Goal: Information Seeking & Learning: Learn about a topic

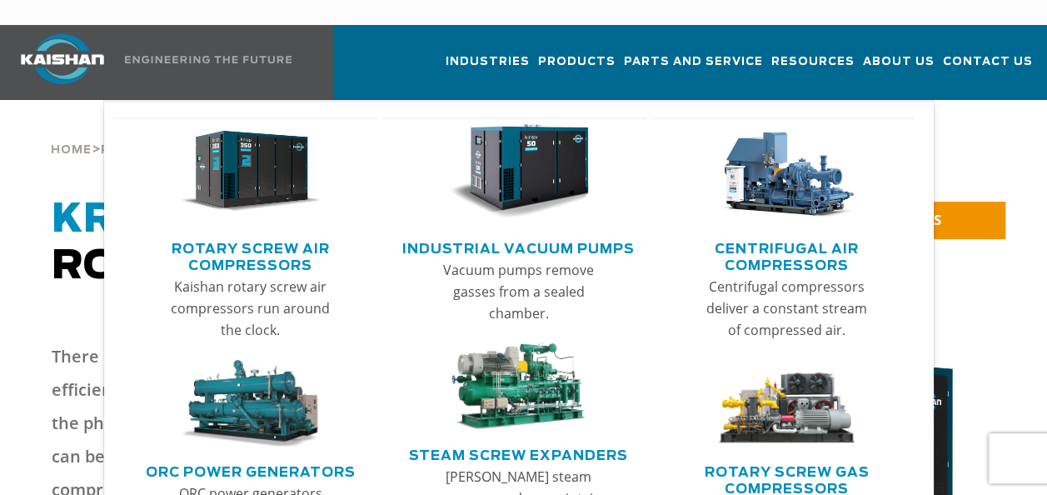
click at [283, 234] on link "Rotary Screw Air Compressors" at bounding box center [250, 255] width 255 height 42
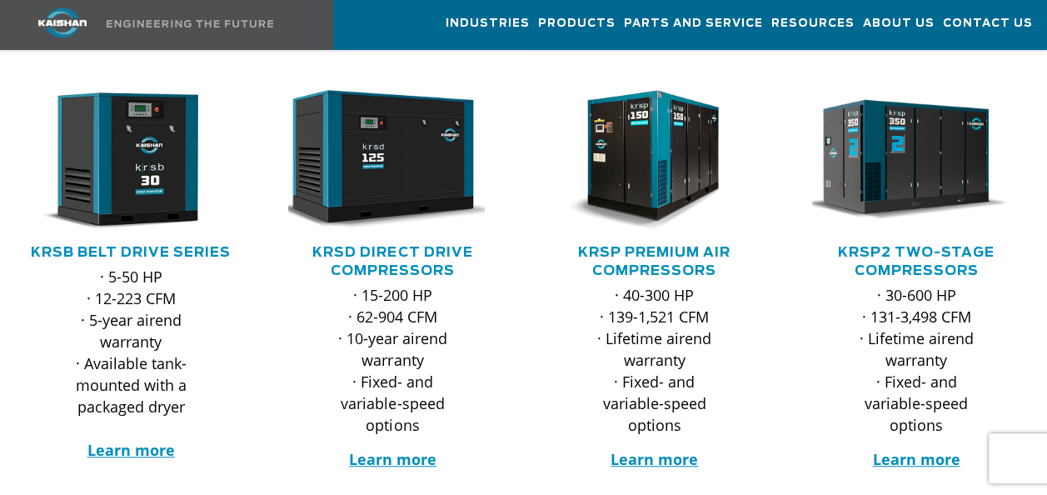
scroll to position [333, 0]
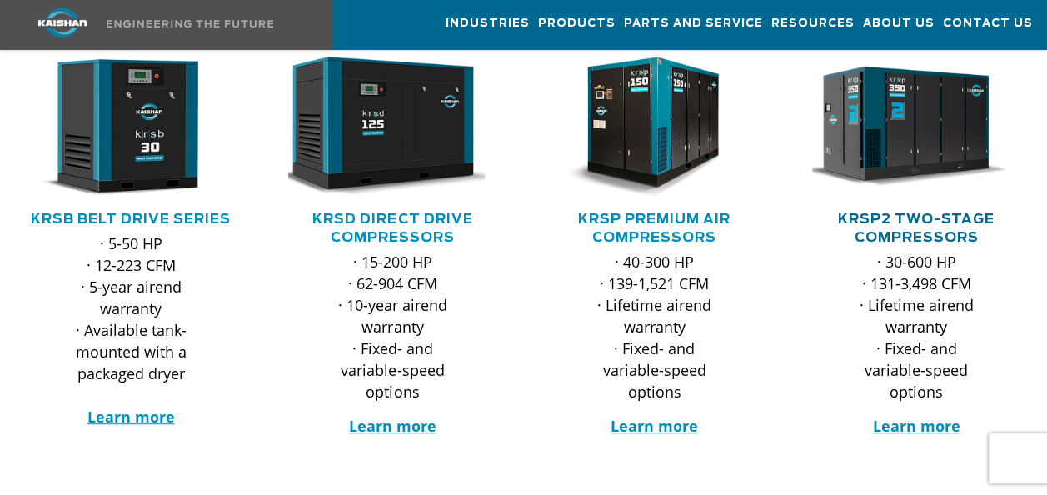
click at [904, 212] on link "KRSP2 Two-Stage Compressors" at bounding box center [916, 228] width 157 height 32
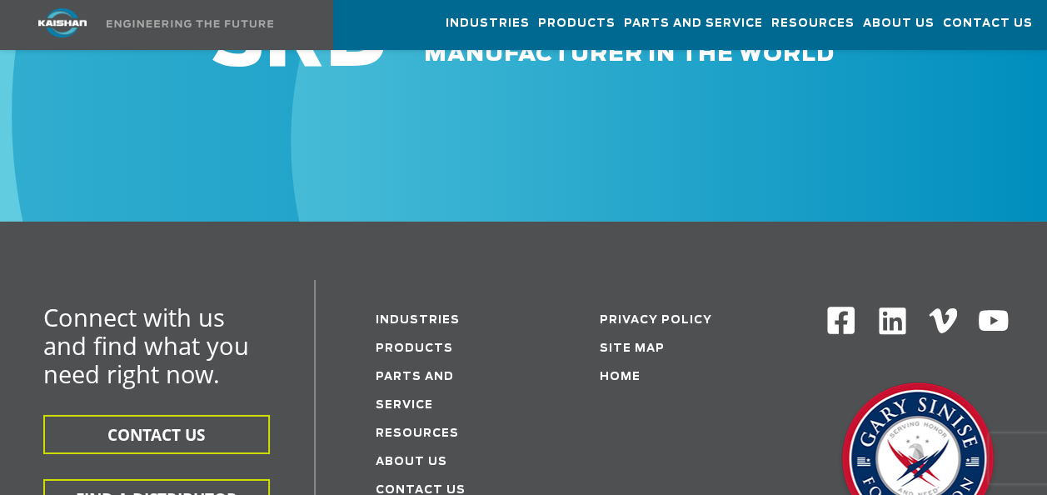
scroll to position [5693, 0]
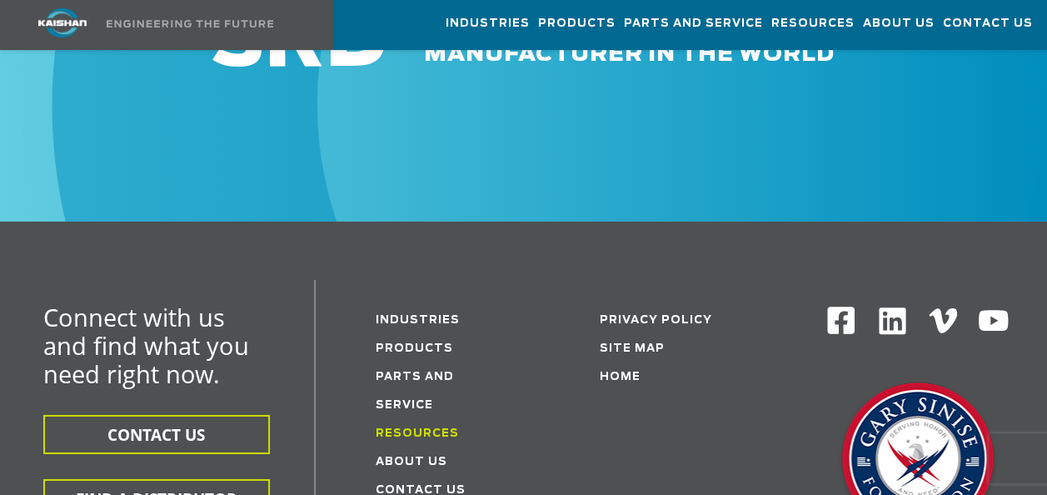
click at [419, 428] on link "Resources" at bounding box center [417, 433] width 83 height 11
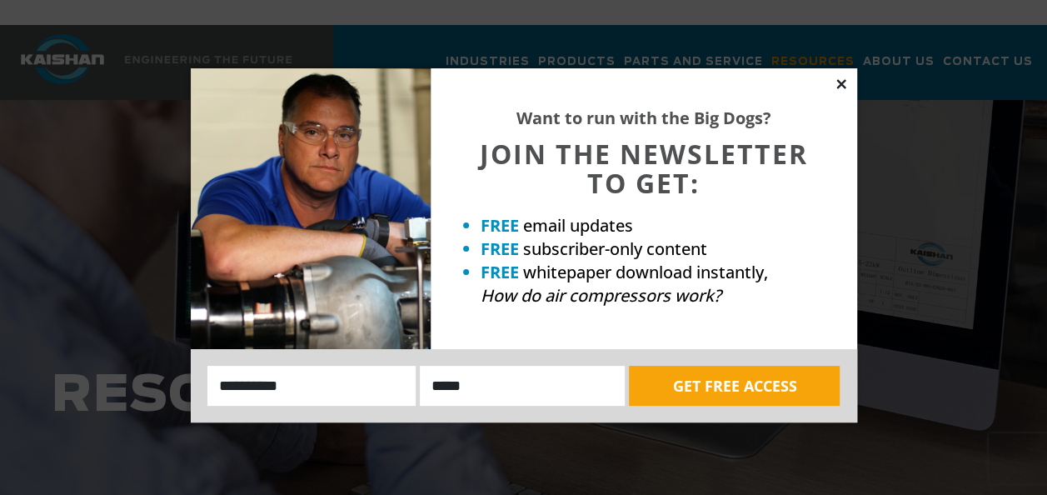
click at [844, 83] on icon at bounding box center [841, 84] width 15 height 15
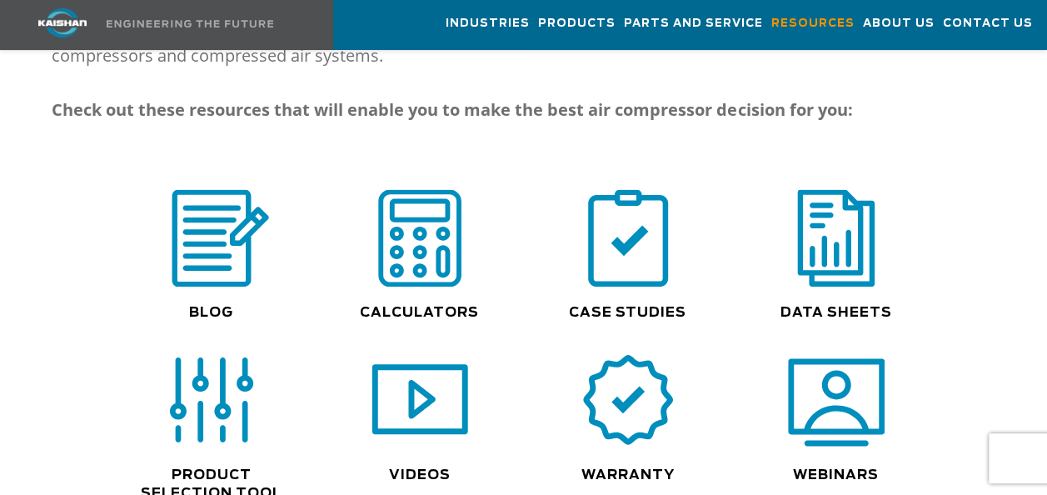
scroll to position [1249, 0]
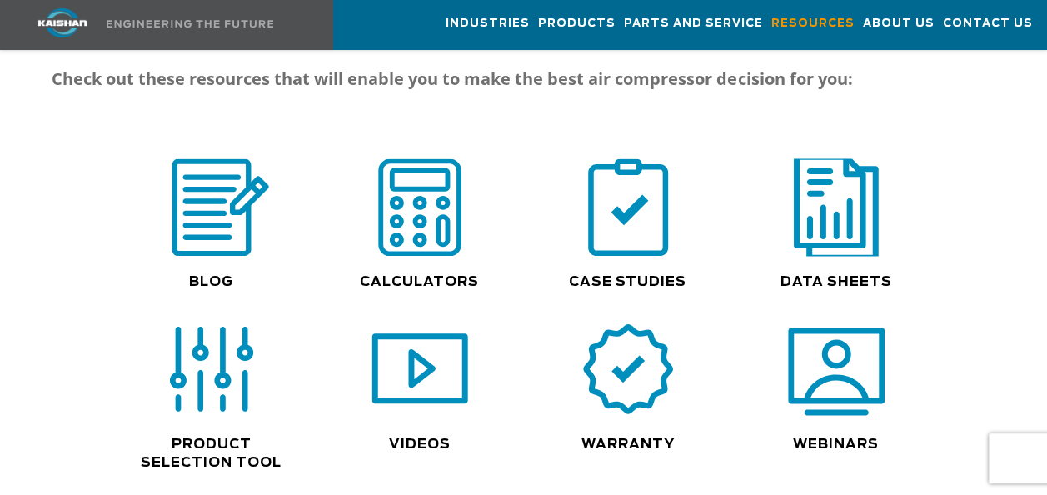
click at [840, 202] on img at bounding box center [836, 206] width 107 height 107
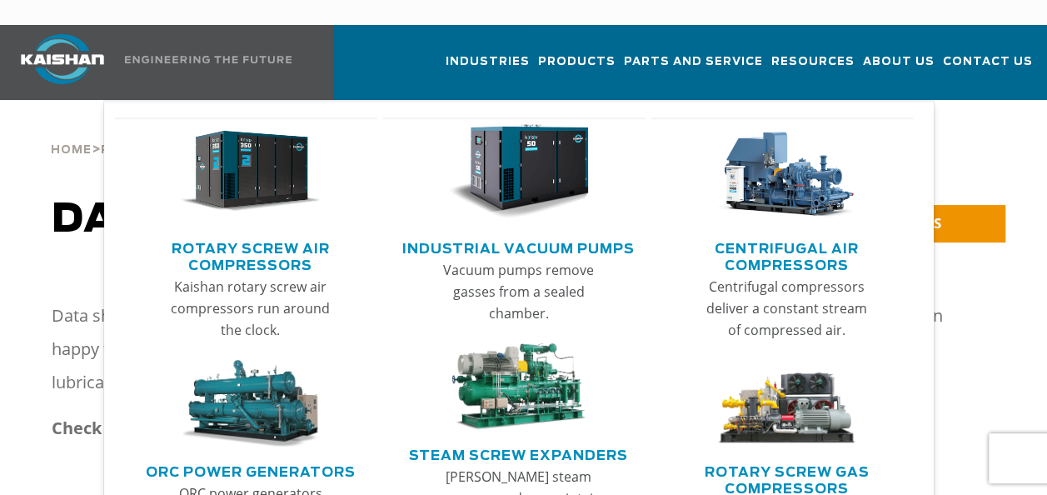
click at [267, 236] on link "Rotary Screw Air Compressors" at bounding box center [250, 255] width 255 height 42
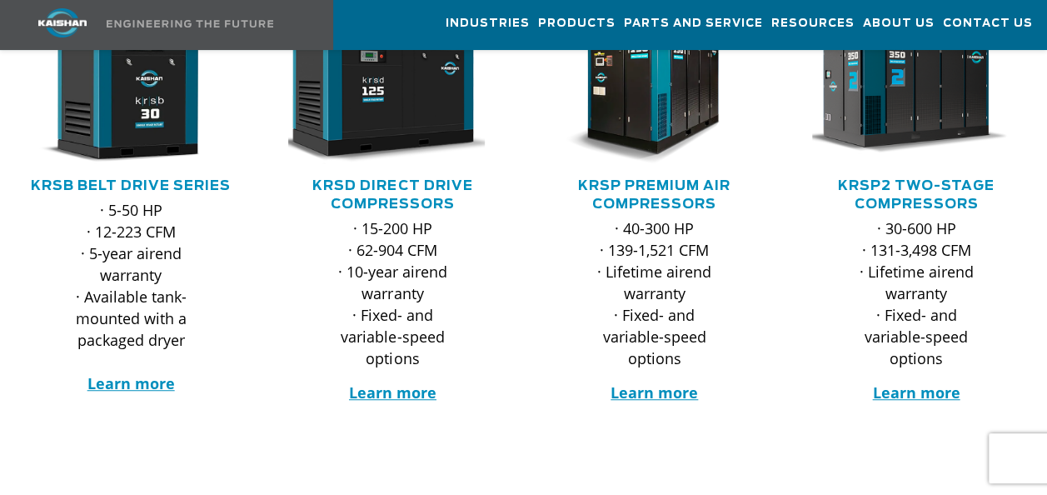
scroll to position [333, 0]
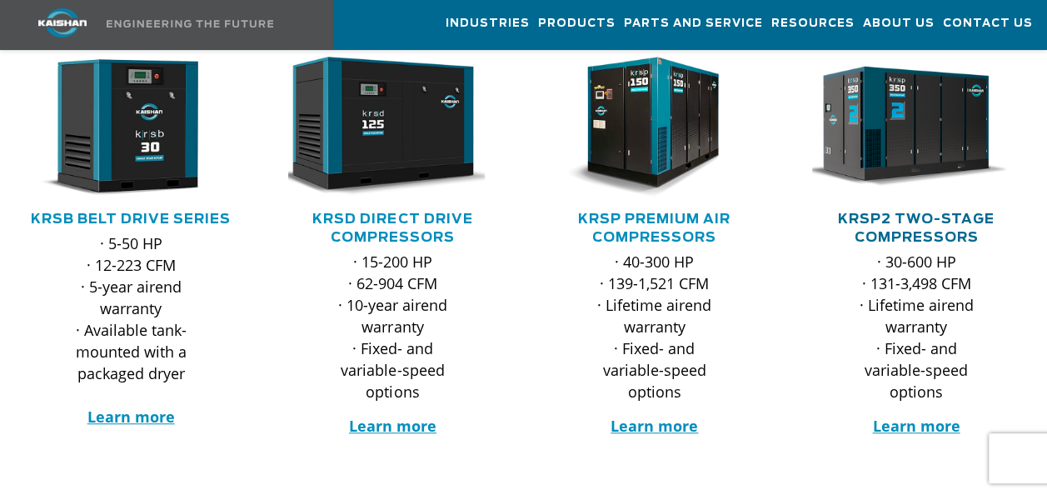
click at [912, 212] on link "KRSP2 Two-Stage Compressors" at bounding box center [916, 228] width 157 height 32
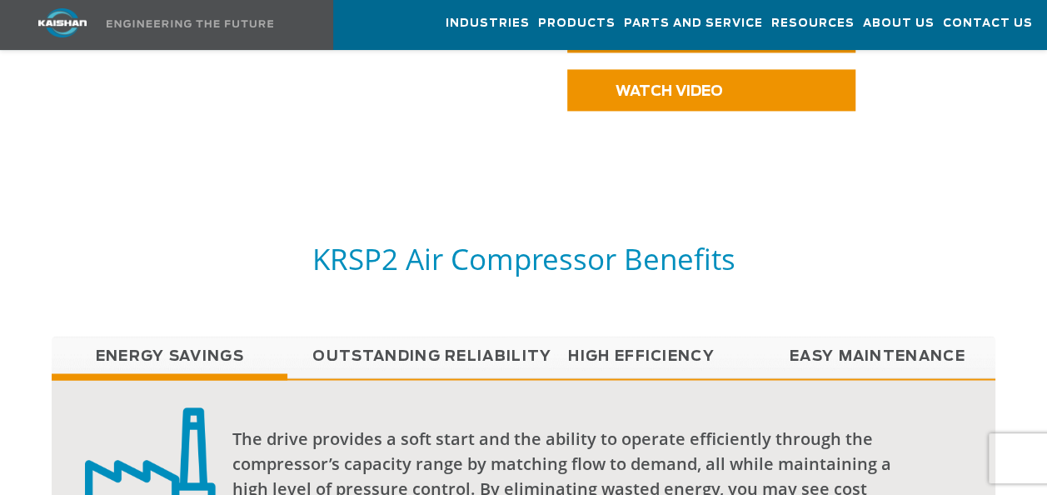
scroll to position [1249, 0]
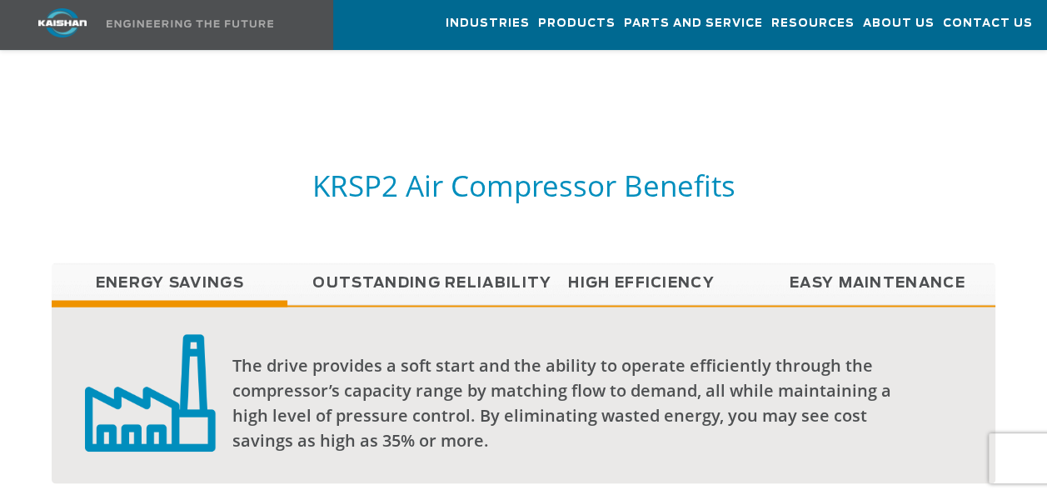
click at [493, 262] on link "Outstanding Reliability" at bounding box center [405, 283] width 236 height 42
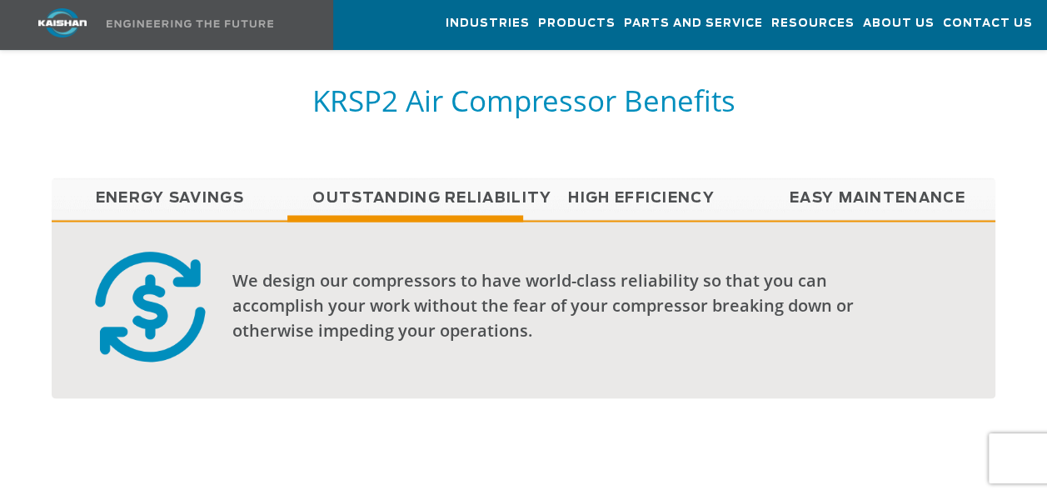
scroll to position [1332, 0]
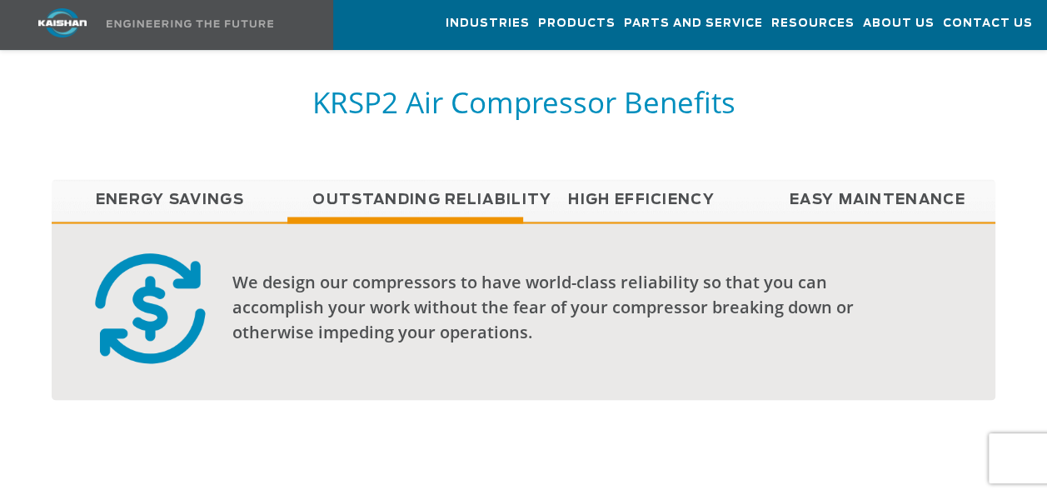
click at [616, 179] on link "High Efficiency" at bounding box center [641, 200] width 236 height 42
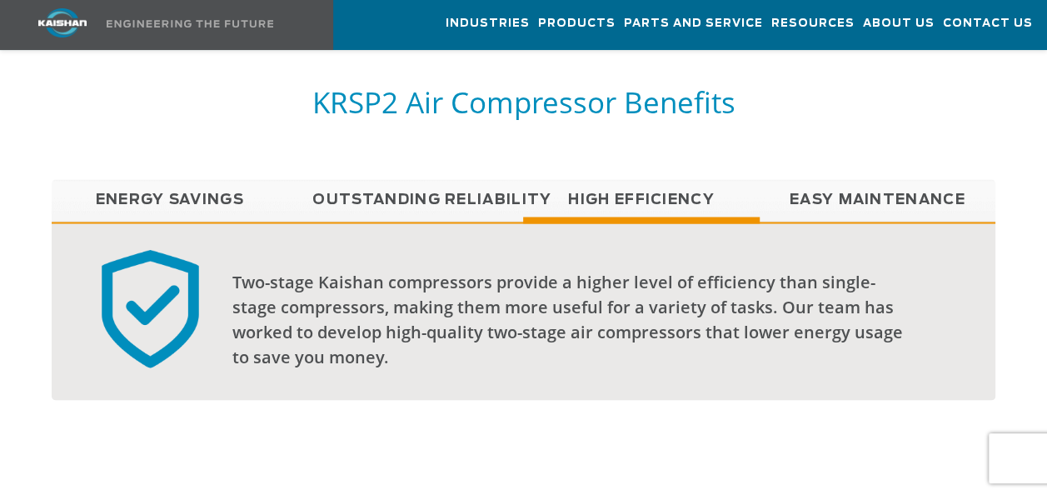
click at [826, 179] on link "Easy Maintenance" at bounding box center [878, 200] width 236 height 42
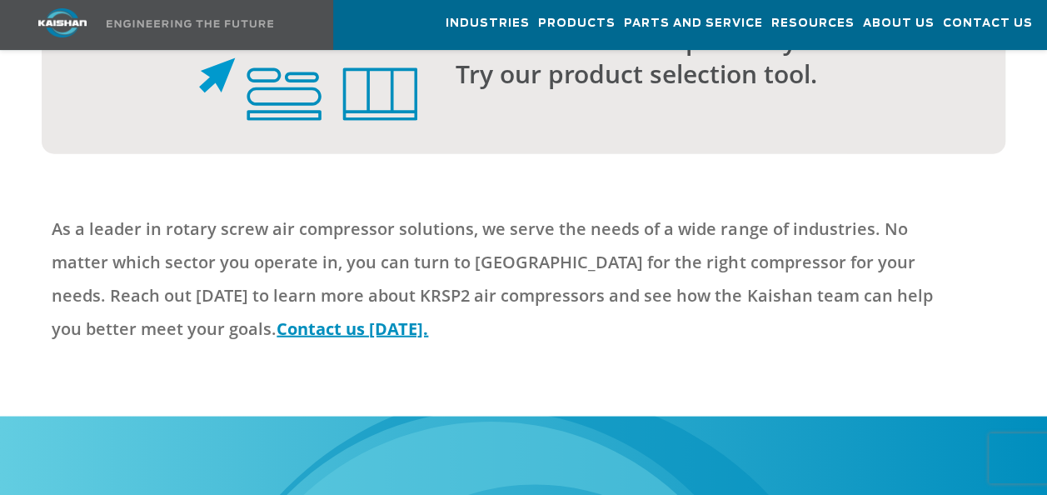
scroll to position [4997, 0]
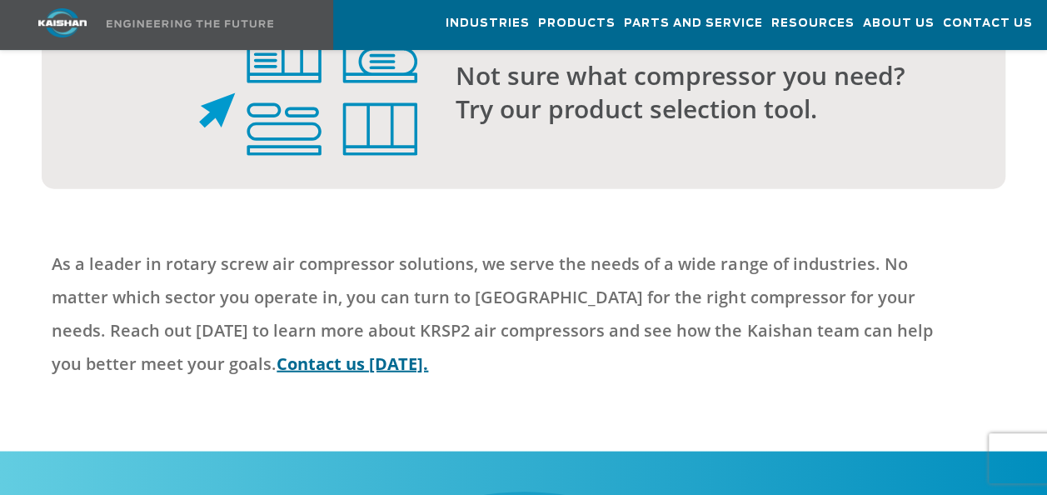
click at [276, 352] on link "Contact us [DATE]." at bounding box center [352, 363] width 152 height 22
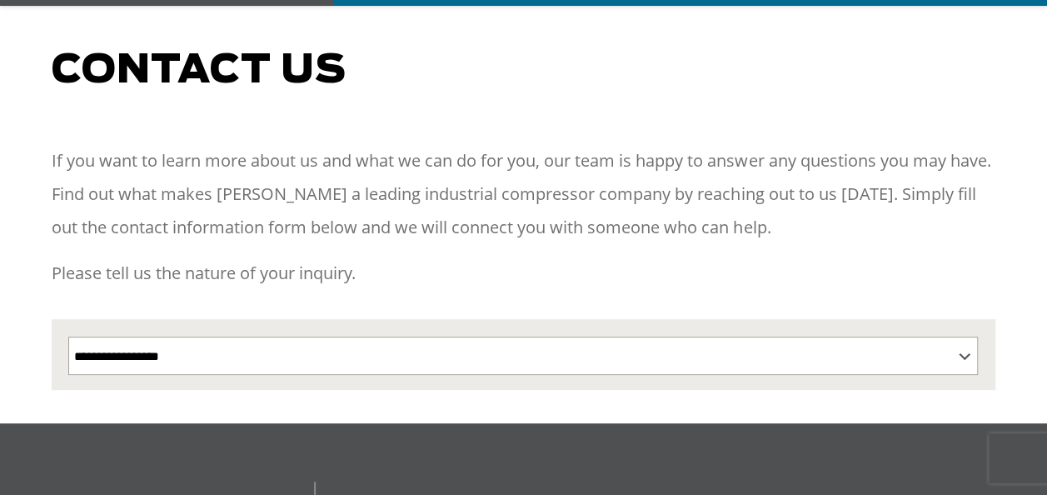
scroll to position [250, 0]
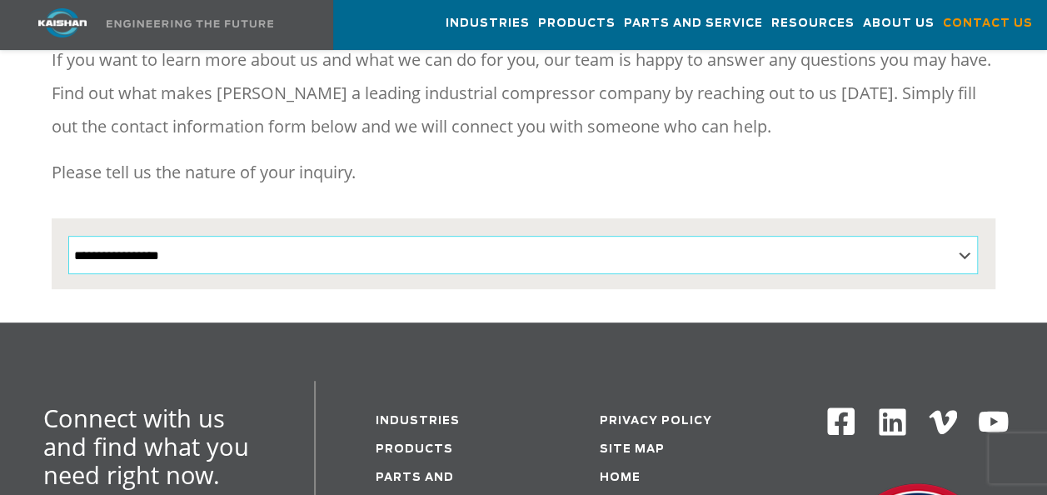
click at [476, 236] on select "**********" at bounding box center [522, 255] width 909 height 38
select select "**********"
click at [68, 236] on select "**********" at bounding box center [522, 255] width 909 height 38
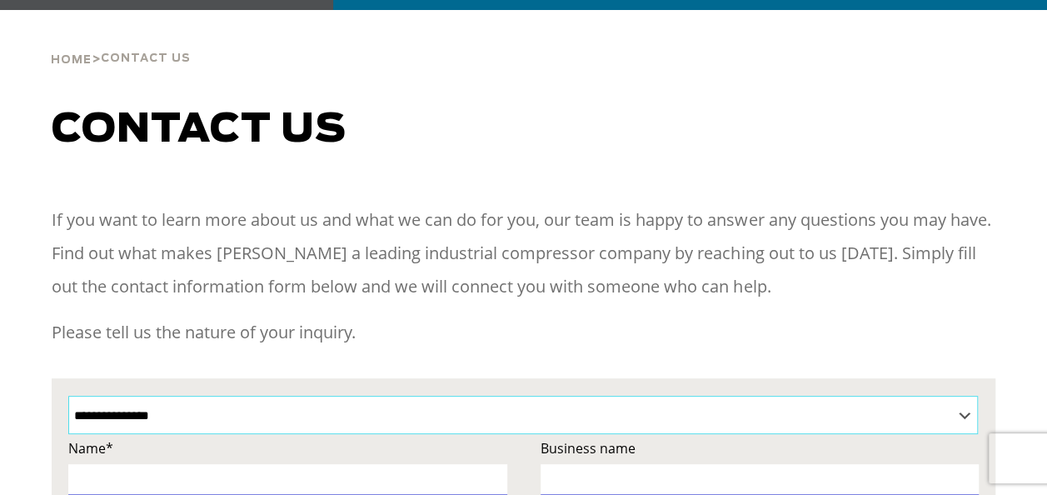
scroll to position [0, 0]
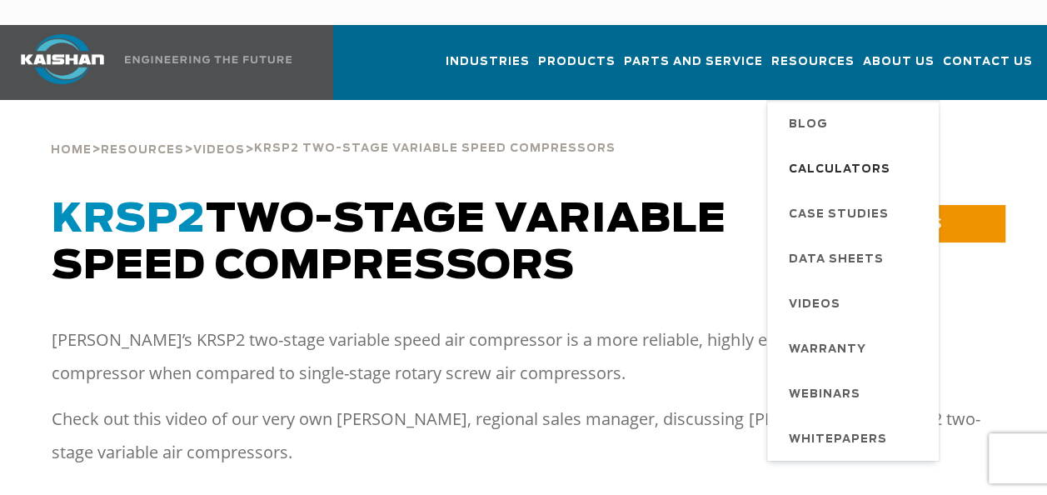
click at [834, 156] on span "Calculators" at bounding box center [840, 170] width 102 height 28
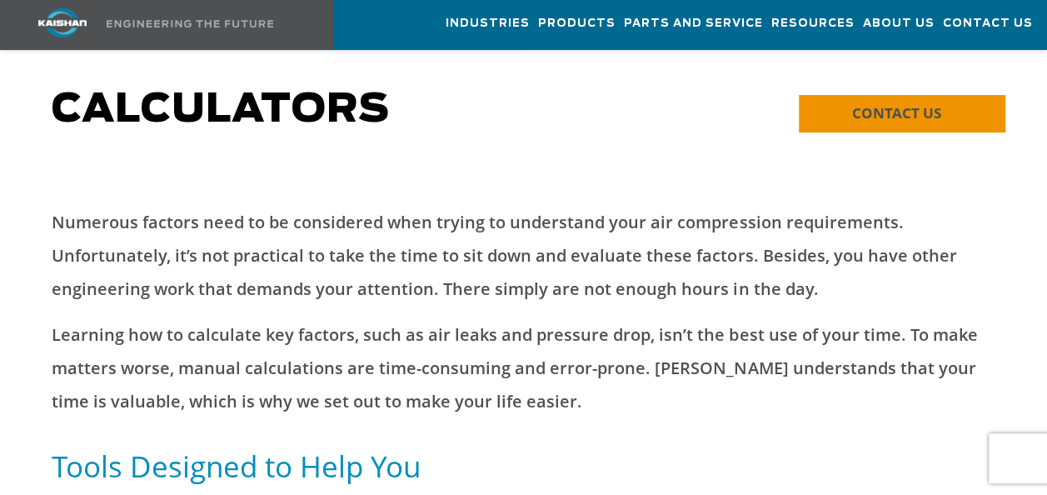
scroll to position [83, 0]
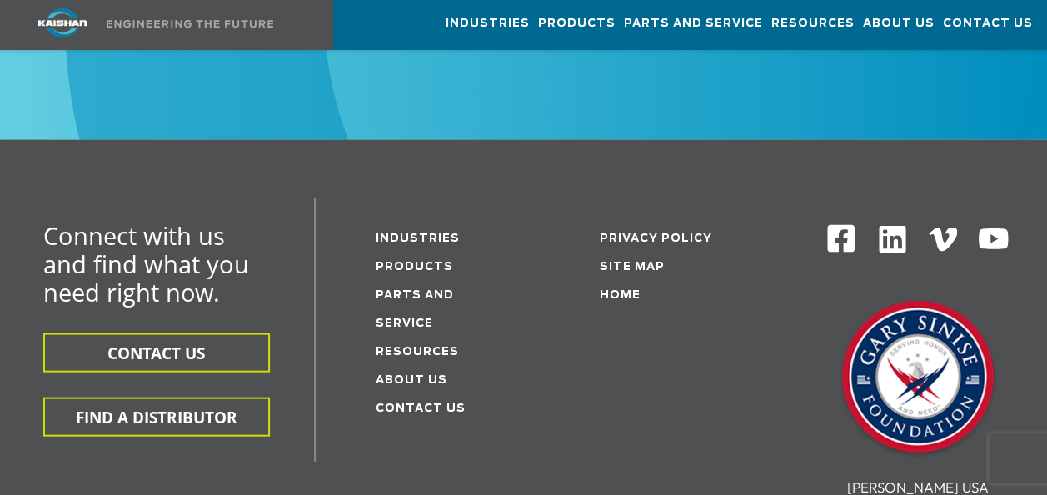
scroll to position [1666, 0]
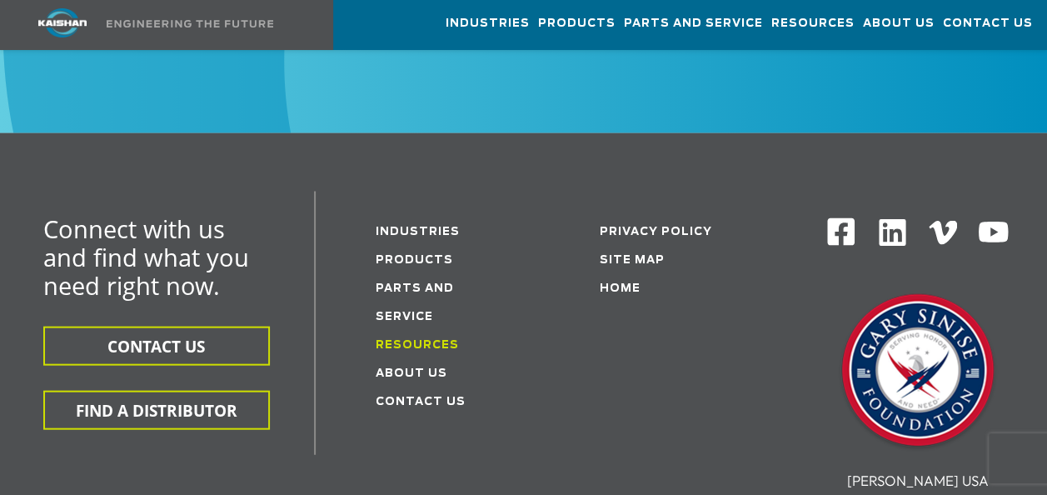
click at [414, 340] on link "Resources" at bounding box center [417, 345] width 83 height 11
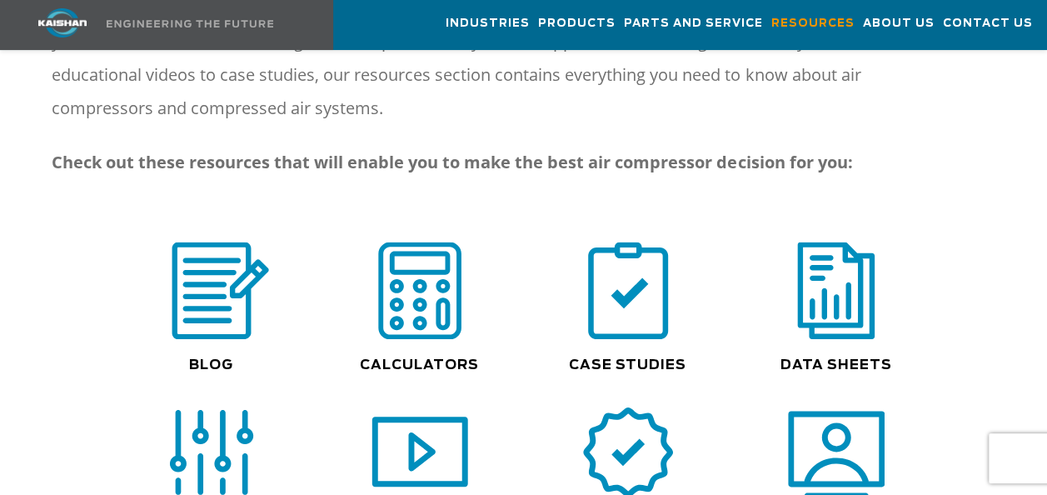
scroll to position [1249, 0]
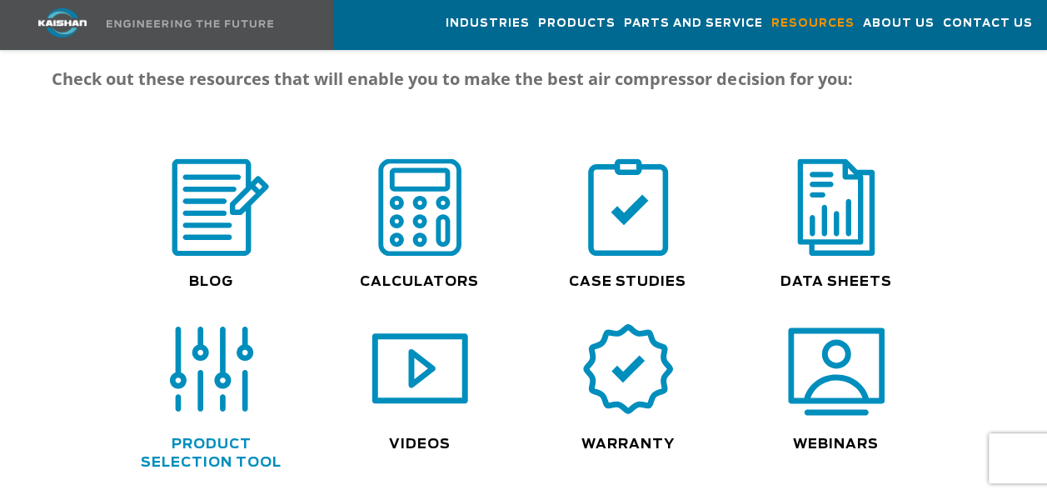
click at [228, 436] on link "Product Selection Tool" at bounding box center [211, 452] width 141 height 32
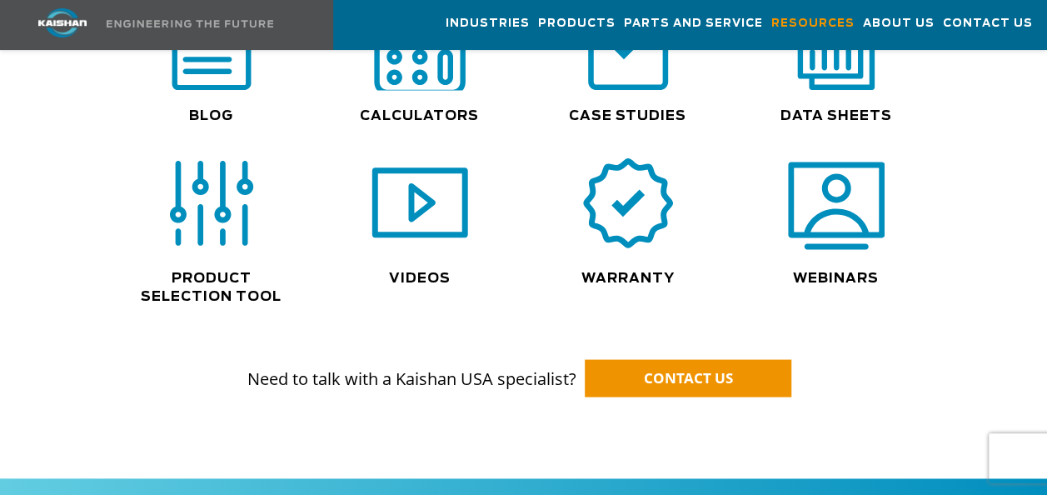
scroll to position [1416, 0]
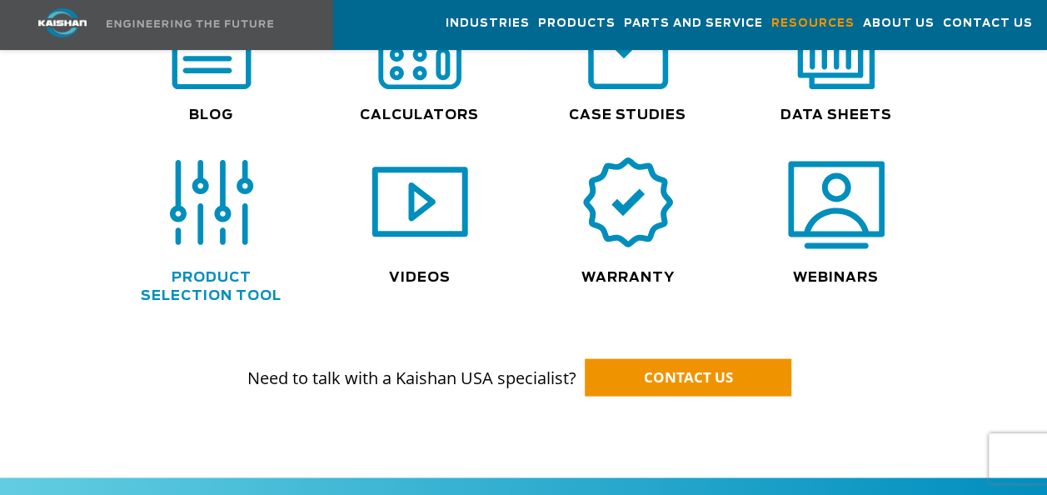
click at [208, 270] on link "Product Selection Tool" at bounding box center [211, 286] width 141 height 32
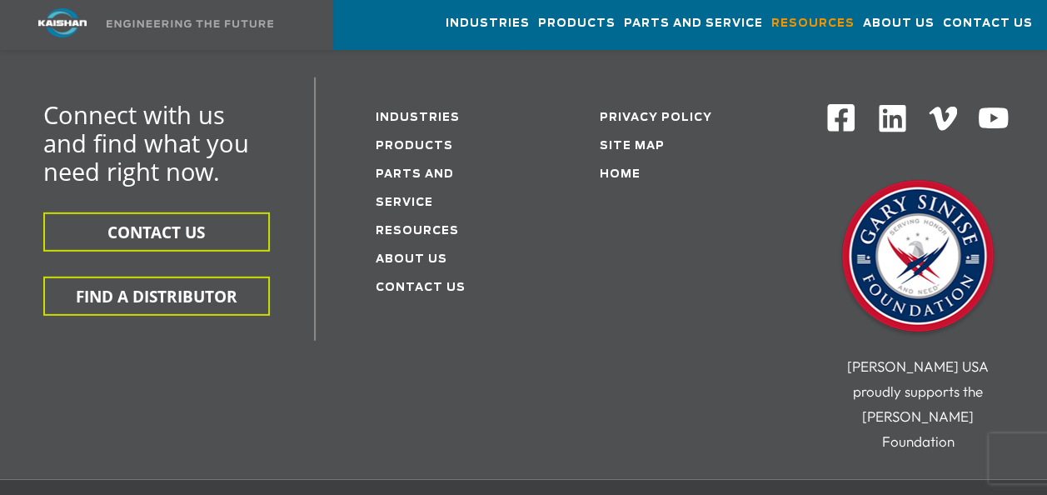
scroll to position [2249, 0]
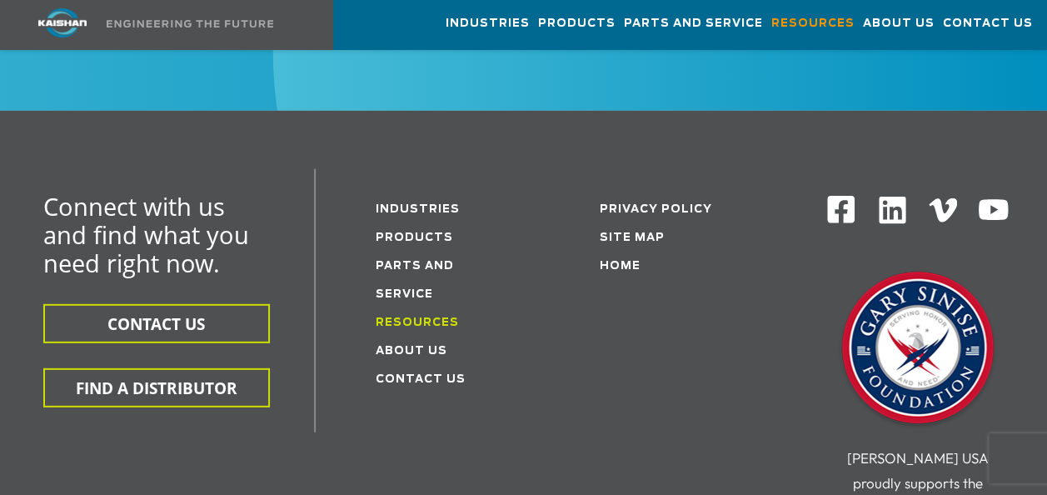
click at [431, 317] on link "Resources" at bounding box center [417, 322] width 83 height 11
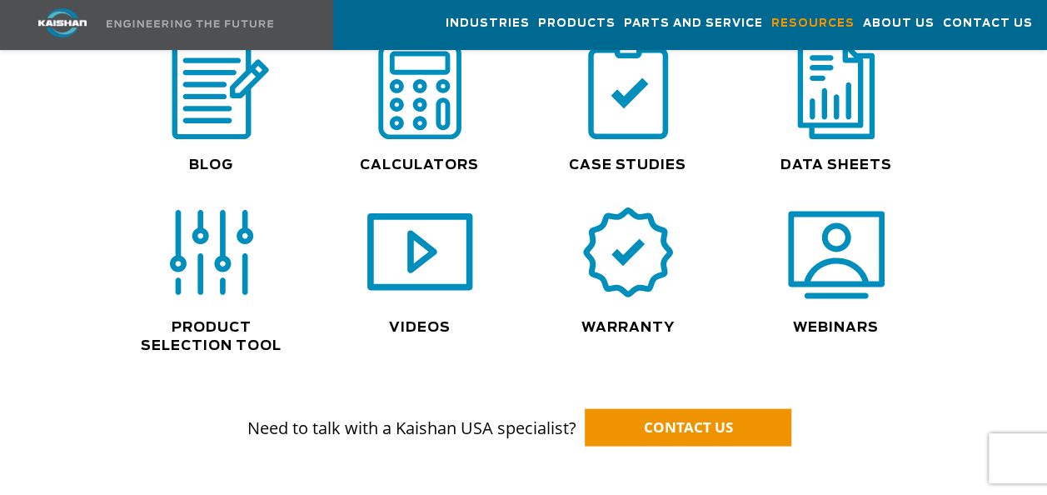
scroll to position [1332, 0]
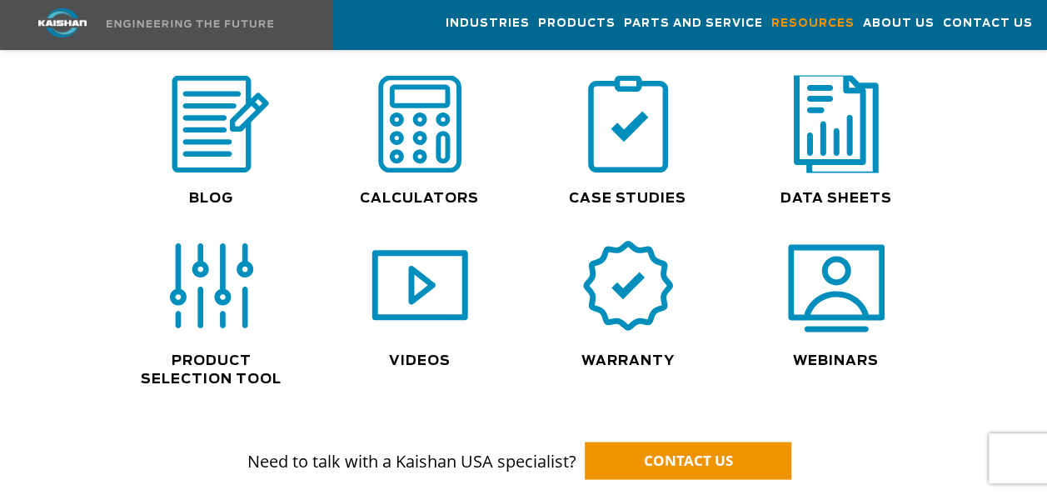
click at [830, 122] on img at bounding box center [836, 123] width 107 height 107
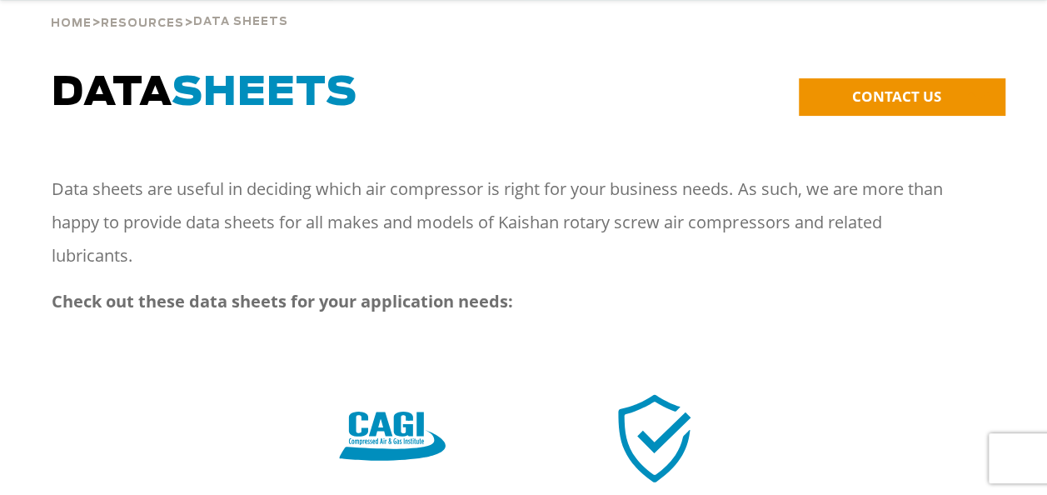
scroll to position [250, 0]
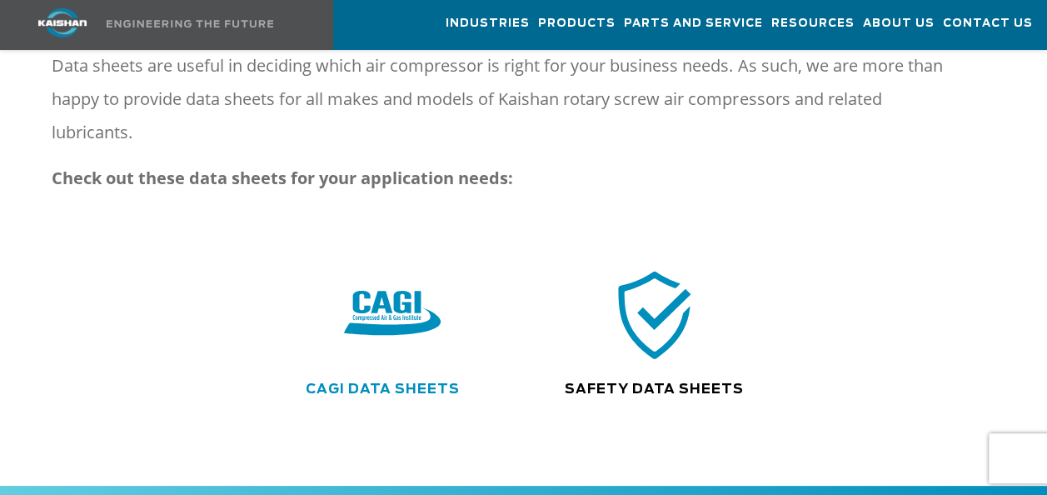
click at [400, 382] on link "CAGI Data Sheets" at bounding box center [383, 388] width 154 height 13
click at [651, 382] on link "Safety Data Sheets" at bounding box center [654, 388] width 179 height 13
click at [373, 382] on link "CAGI Data Sheets" at bounding box center [383, 388] width 154 height 13
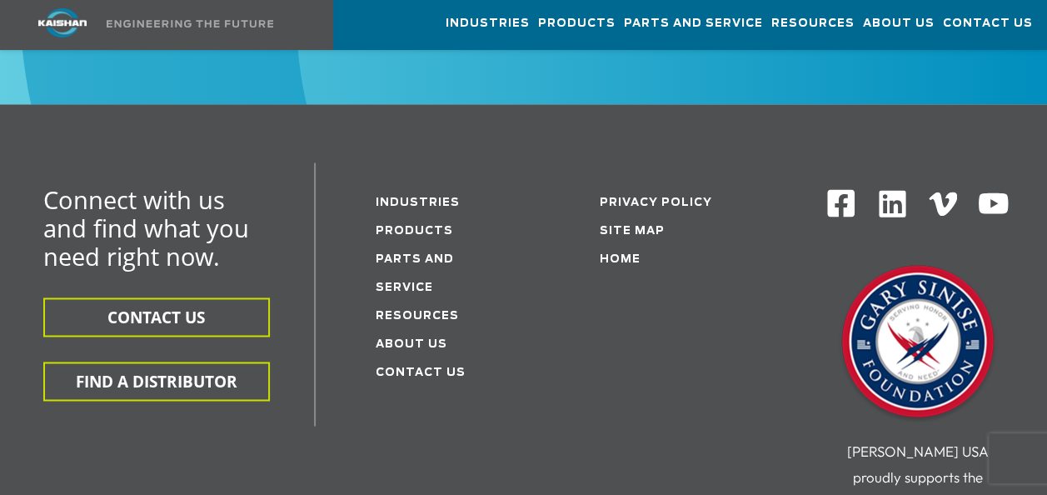
scroll to position [1083, 0]
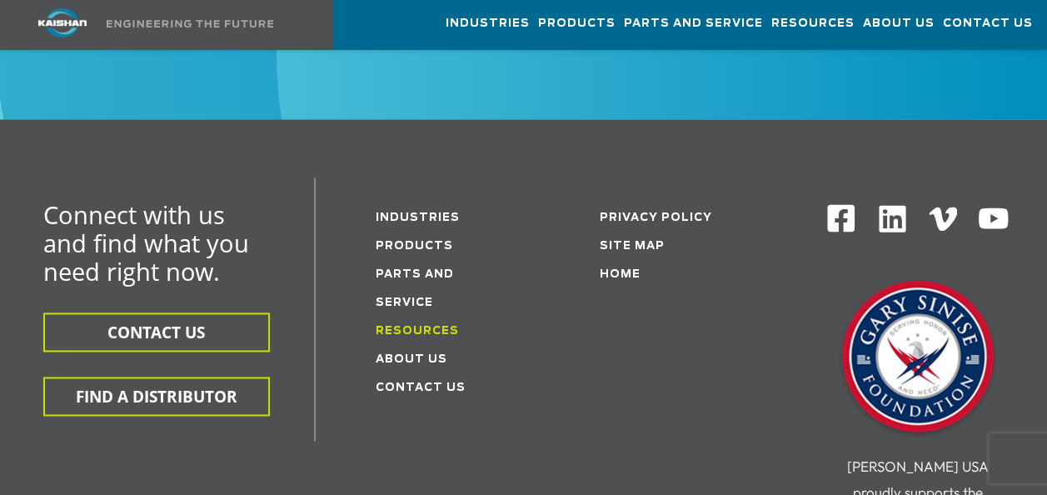
click at [424, 326] on link "Resources" at bounding box center [417, 331] width 83 height 11
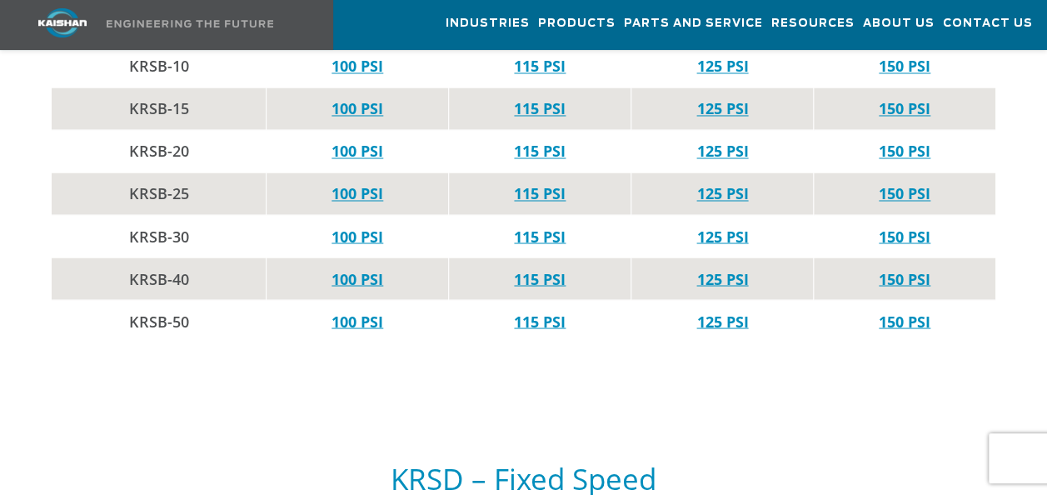
scroll to position [1332, 0]
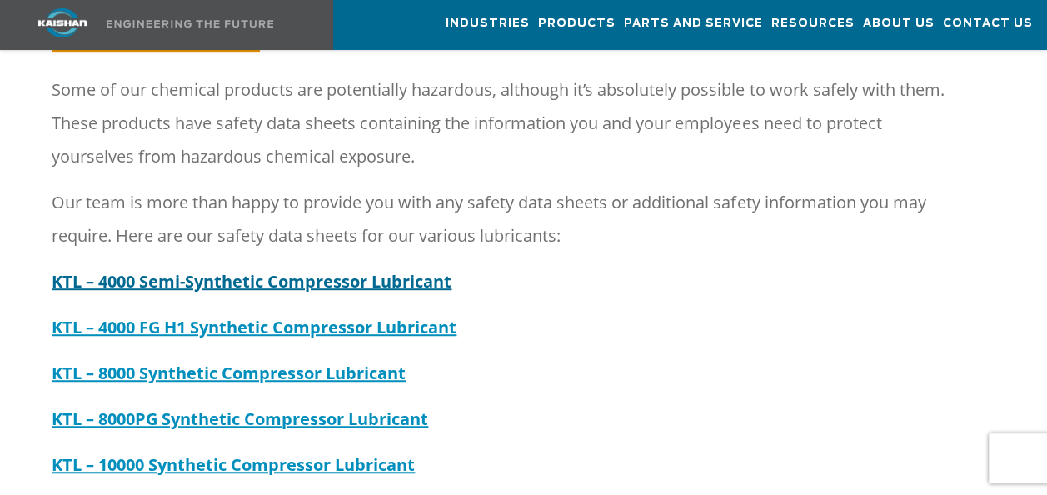
scroll to position [333, 0]
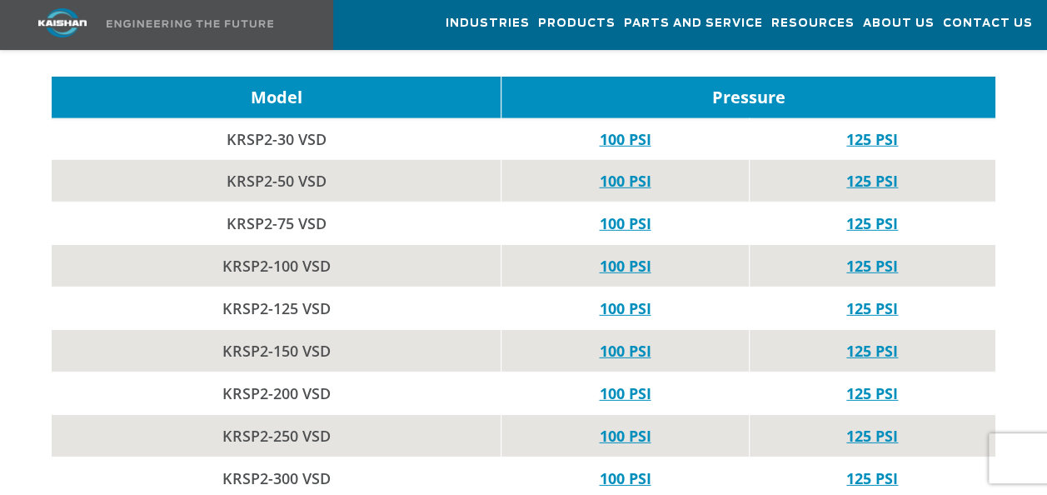
scroll to position [5413, 0]
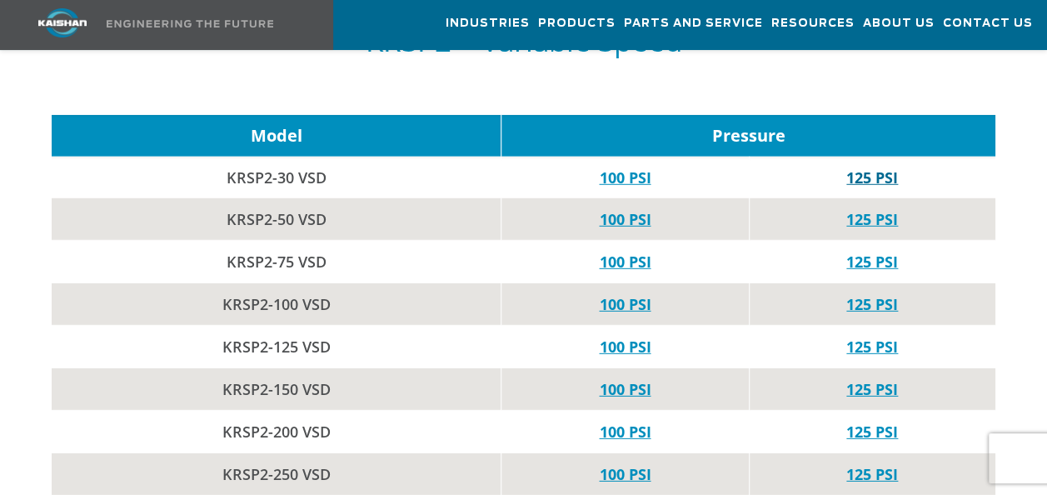
click at [888, 167] on link "125 PSI" at bounding box center [872, 177] width 52 height 20
click at [618, 167] on link "100 PSI" at bounding box center [625, 177] width 52 height 20
click at [879, 167] on link "125 PSI" at bounding box center [872, 177] width 52 height 20
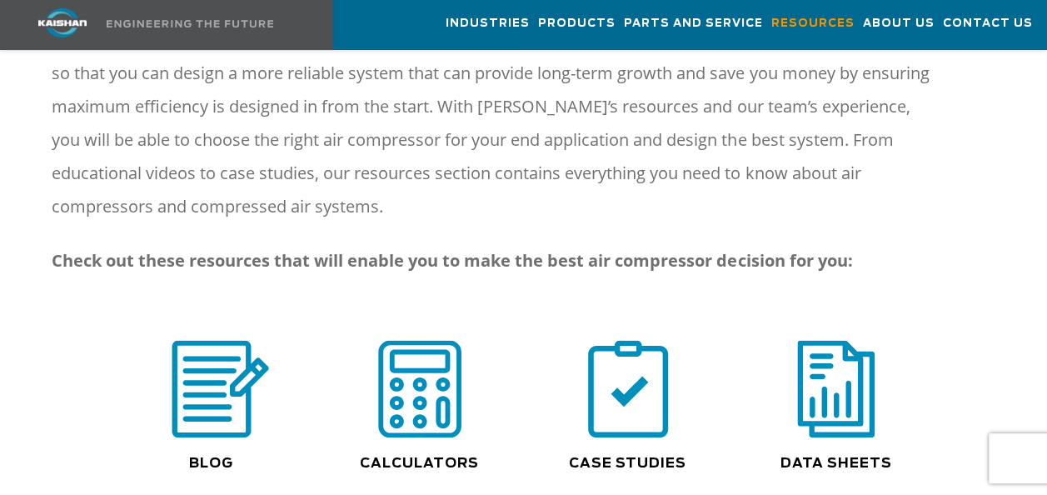
scroll to position [1249, 0]
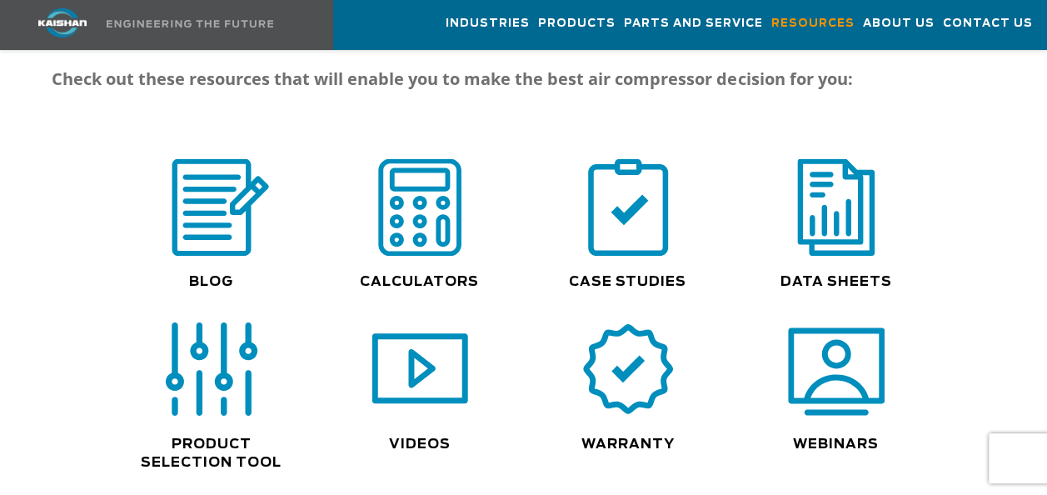
click at [213, 388] on img at bounding box center [211, 369] width 107 height 107
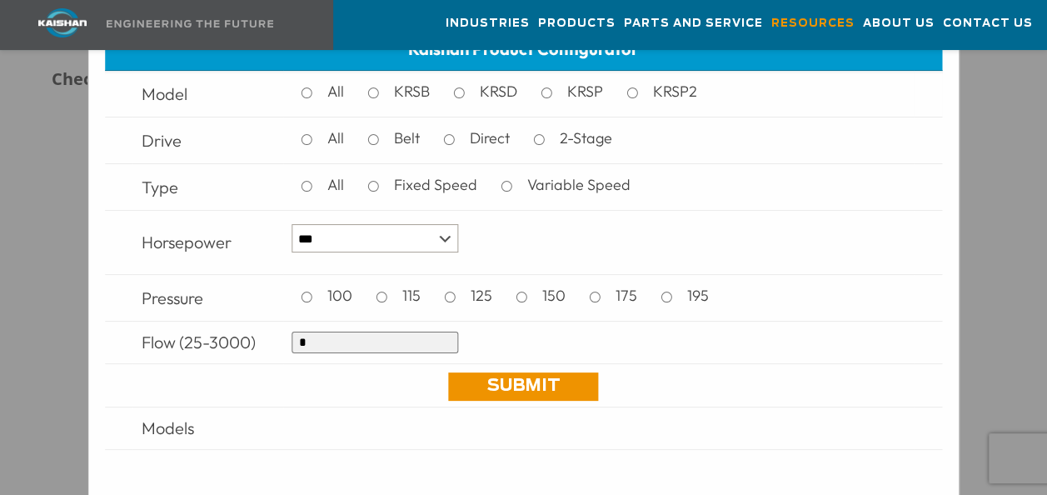
scroll to position [1166, 0]
click at [436, 236] on select "*** * *** ** ** ** ** ** ** ** ** ** *** *** *** *** *** *** *** *** *** *** ***" at bounding box center [374, 238] width 167 height 28
select select "**"
click at [291, 224] on select "*** * *** ** ** ** ** ** ** ** ** ** *** *** *** *** *** *** *** *** *** *** ***" at bounding box center [374, 238] width 167 height 28
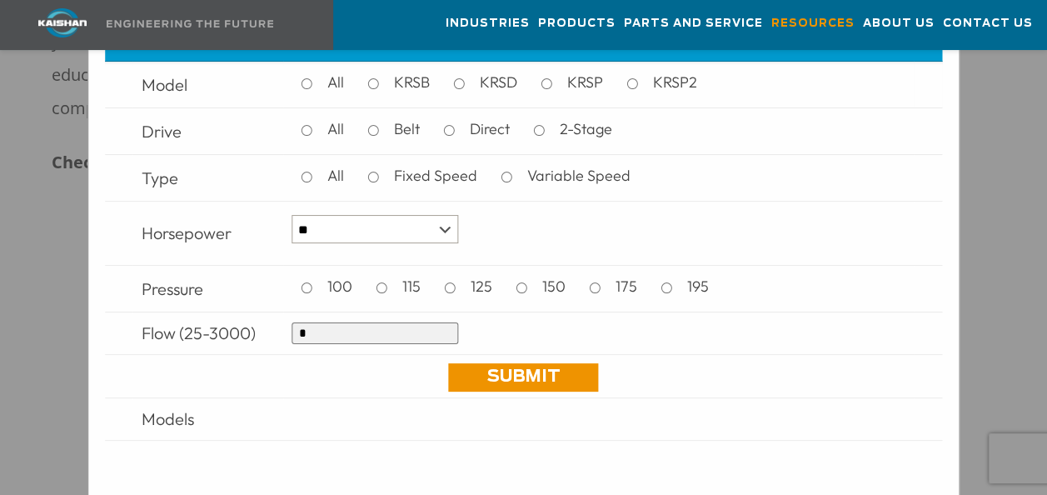
scroll to position [12, 0]
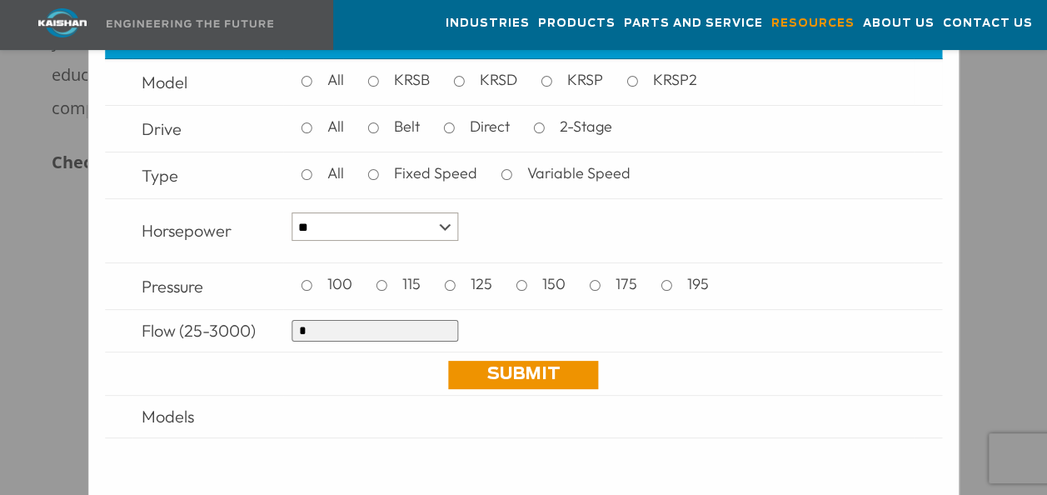
drag, startPoint x: 501, startPoint y: 373, endPoint x: 685, endPoint y: 80, distance: 345.7
click at [501, 373] on link "Submit" at bounding box center [524, 375] width 150 height 28
click at [330, 329] on input "*" at bounding box center [374, 331] width 167 height 22
type input "***"
click at [550, 370] on link "Submit" at bounding box center [524, 375] width 150 height 28
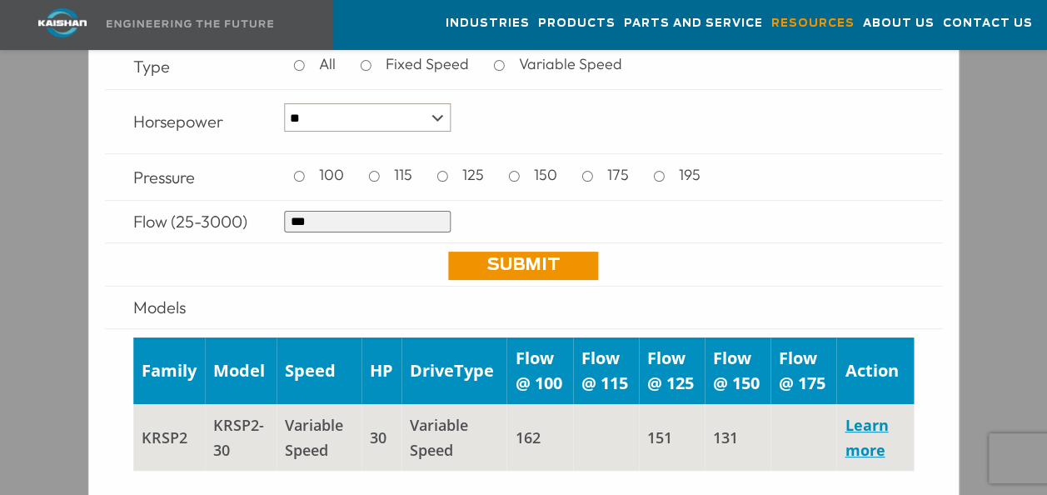
scroll to position [1332, 0]
click at [854, 433] on link "Learn more" at bounding box center [865, 437] width 43 height 45
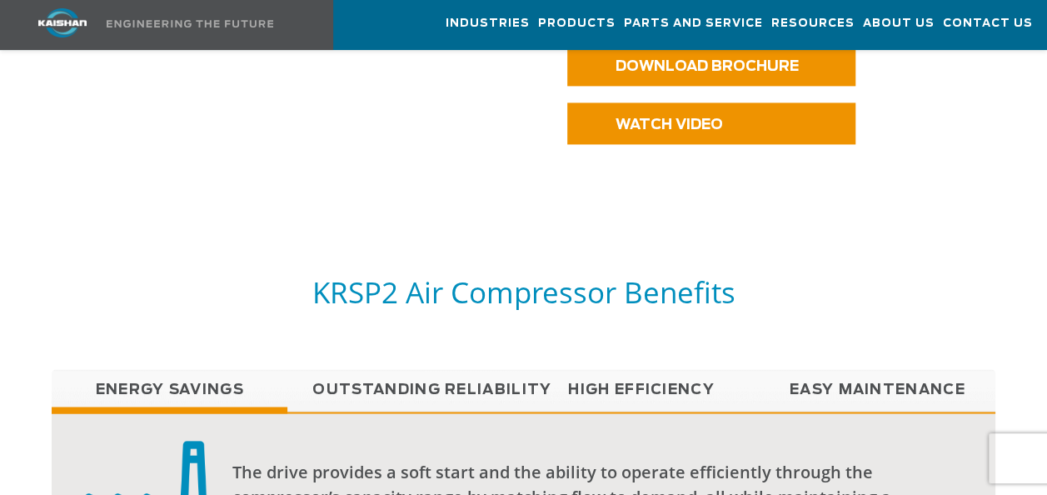
scroll to position [1249, 0]
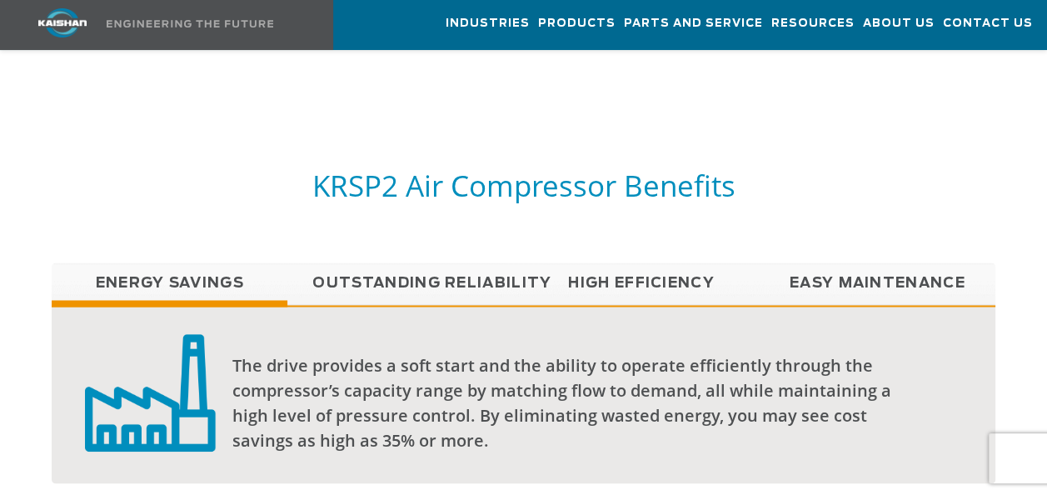
click at [474, 262] on link "Outstanding Reliability" at bounding box center [405, 283] width 236 height 42
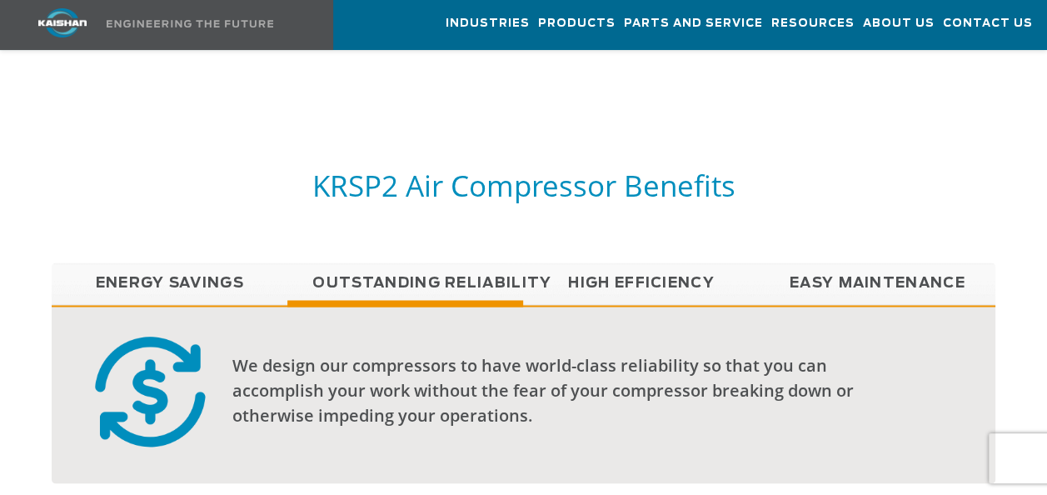
click at [647, 262] on link "High Efficiency" at bounding box center [641, 283] width 236 height 42
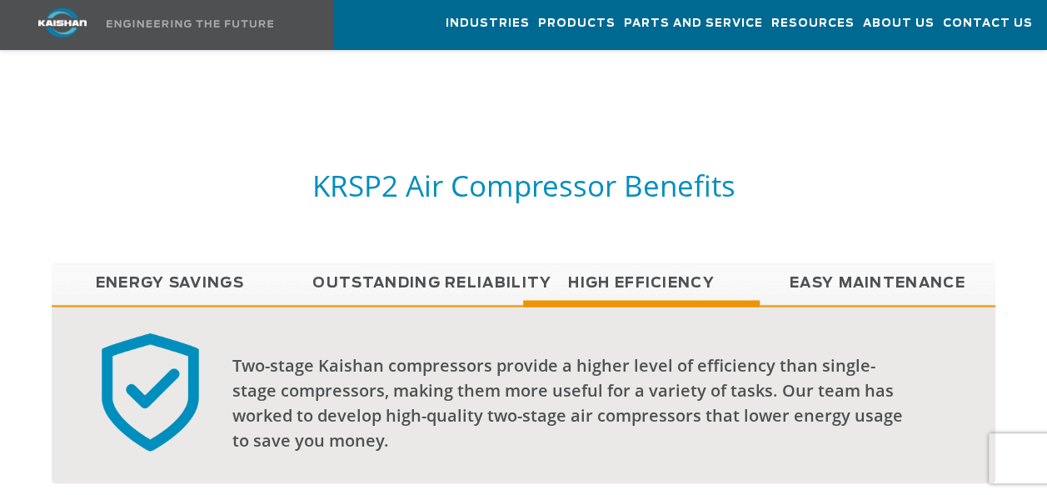
click at [834, 262] on link "Easy Maintenance" at bounding box center [878, 283] width 236 height 42
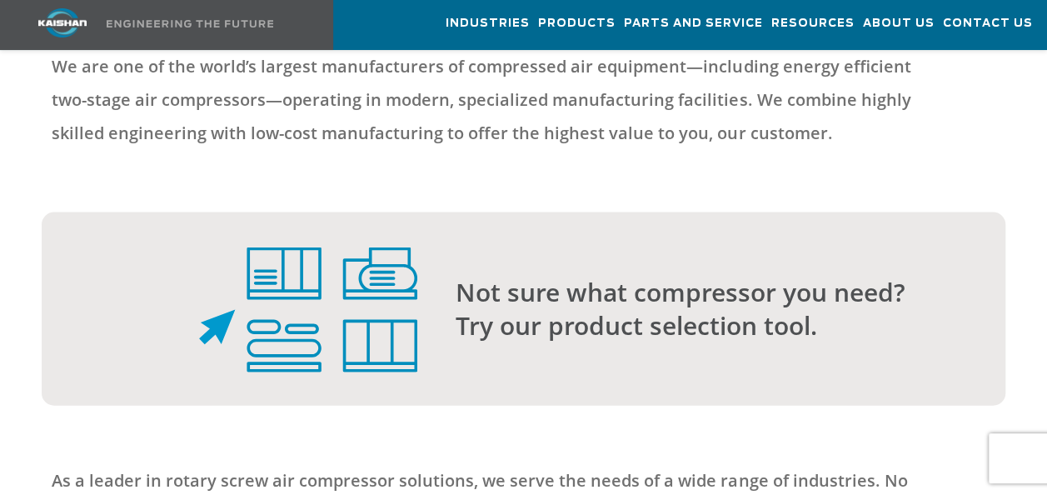
scroll to position [4830, 0]
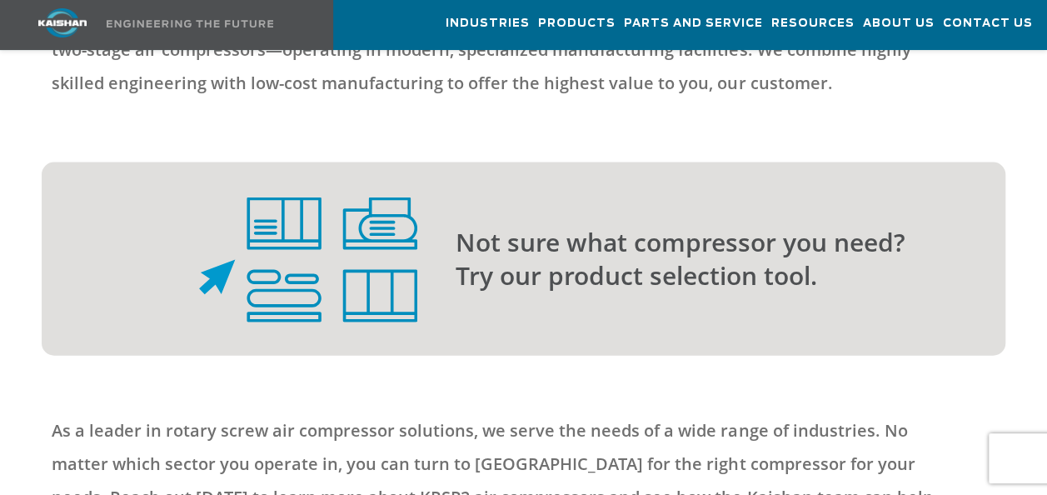
click at [543, 232] on p "Not sure what compressor you need? Try our product selection tool." at bounding box center [697, 259] width 483 height 67
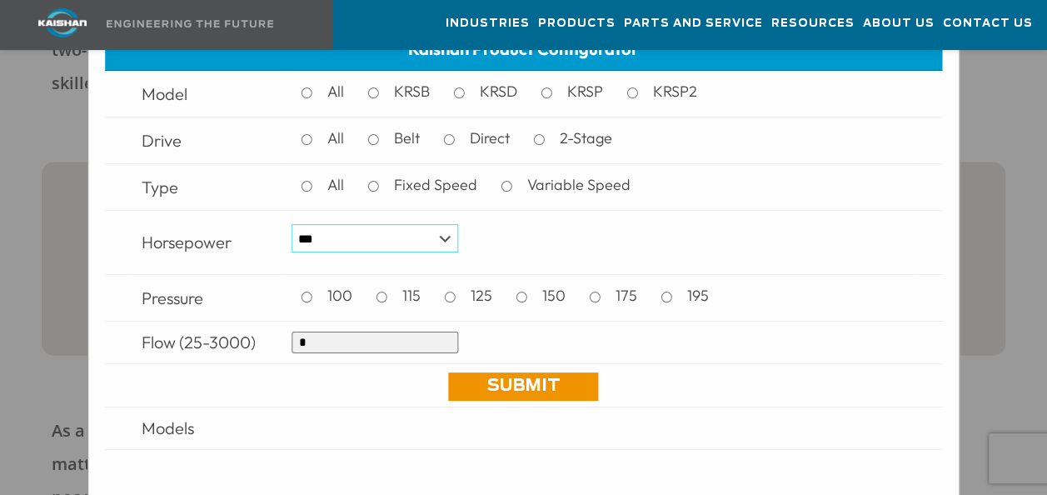
click at [448, 240] on select "*** * *** ** ** ** ** ** ** ** ** ** *** *** *** *** *** *** *** *** *** *** ***" at bounding box center [374, 238] width 167 height 28
select select "**"
click at [291, 224] on select "*** * *** ** ** ** ** ** ** ** ** ** *** *** *** *** *** *** *** *** *** *** ***" at bounding box center [374, 238] width 167 height 28
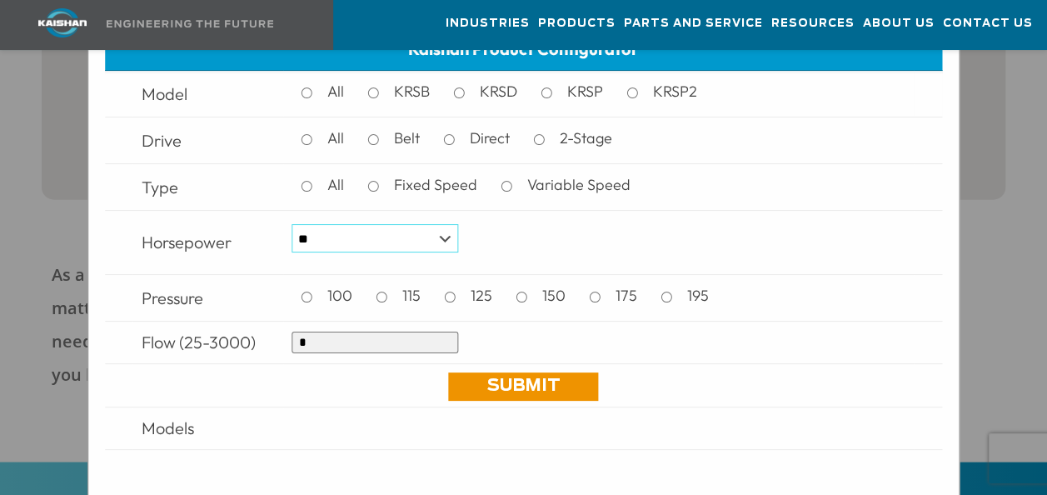
scroll to position [4914, 0]
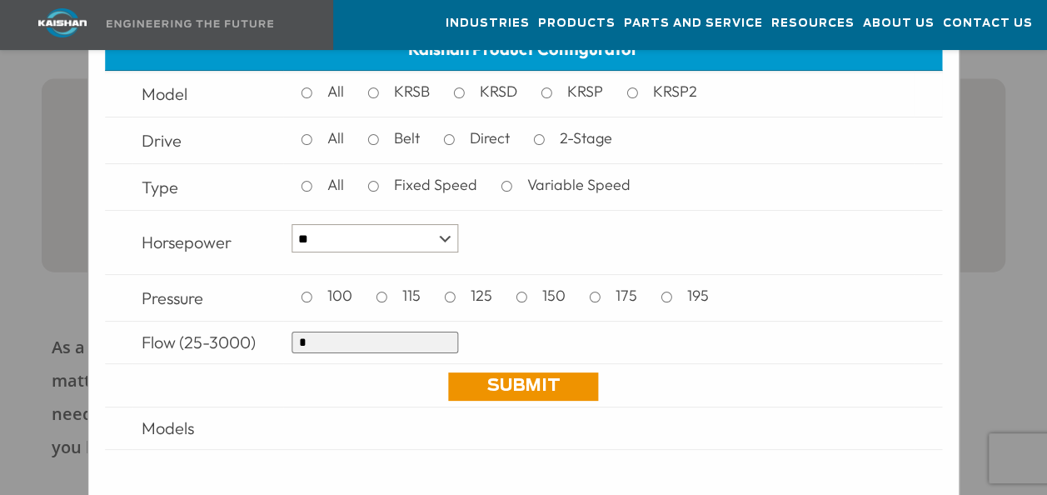
click at [331, 343] on input "*" at bounding box center [374, 342] width 167 height 22
type input "***"
click at [512, 393] on link "Submit" at bounding box center [524, 386] width 150 height 28
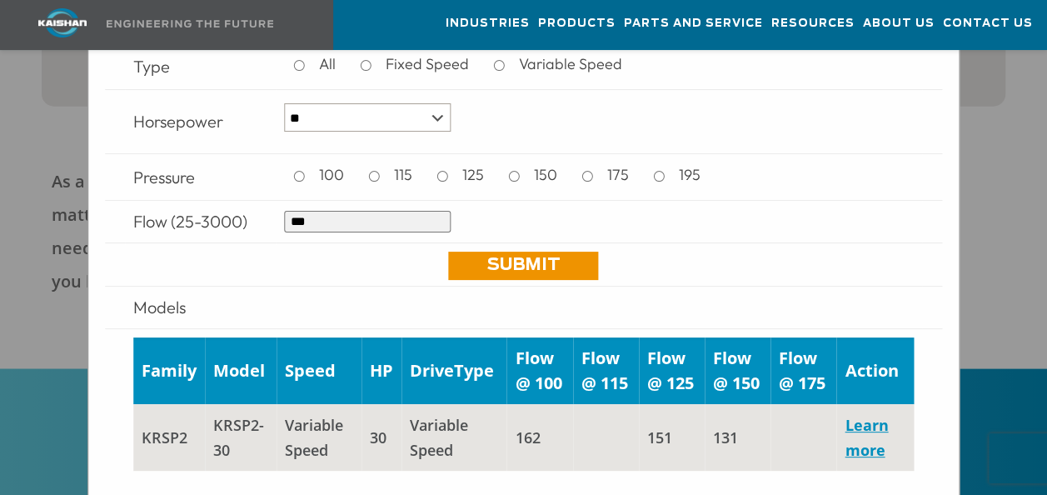
scroll to position [5080, 0]
click at [856, 448] on link "Learn more" at bounding box center [865, 437] width 43 height 45
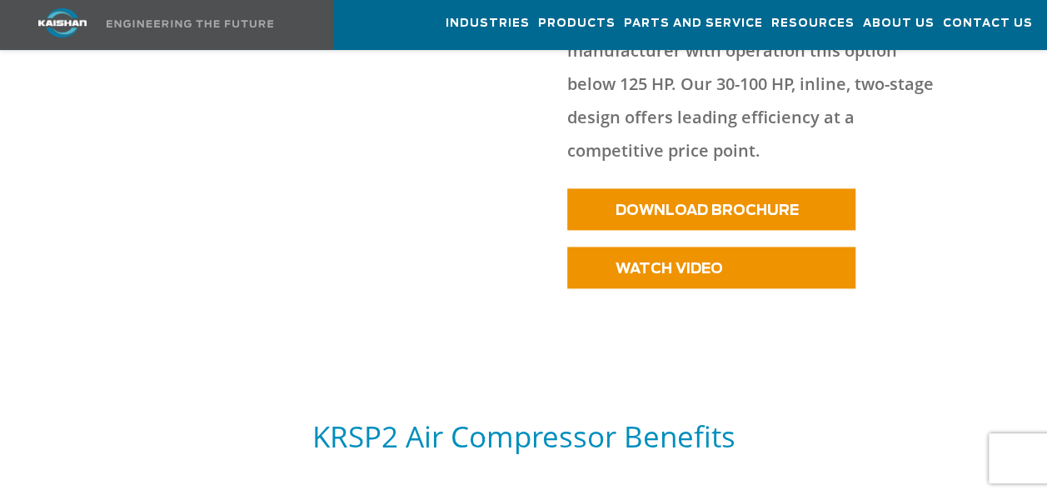
scroll to position [999, 0]
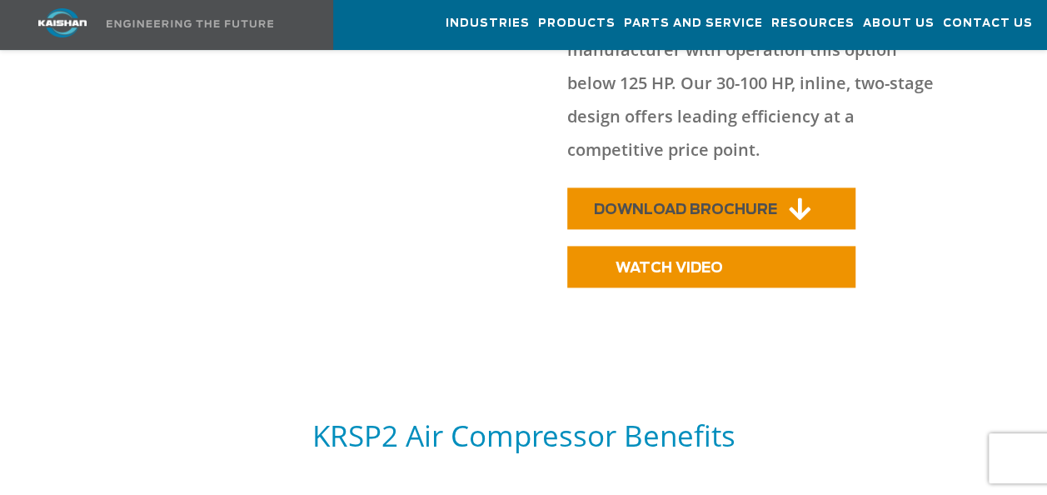
click at [708, 202] on span "DOWNLOAD BROCHURE" at bounding box center [685, 209] width 183 height 14
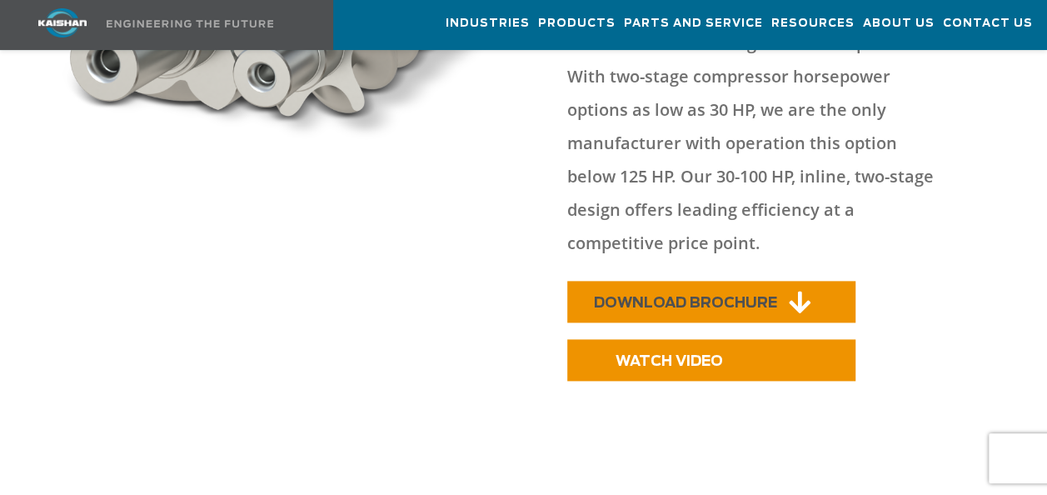
scroll to position [750, 0]
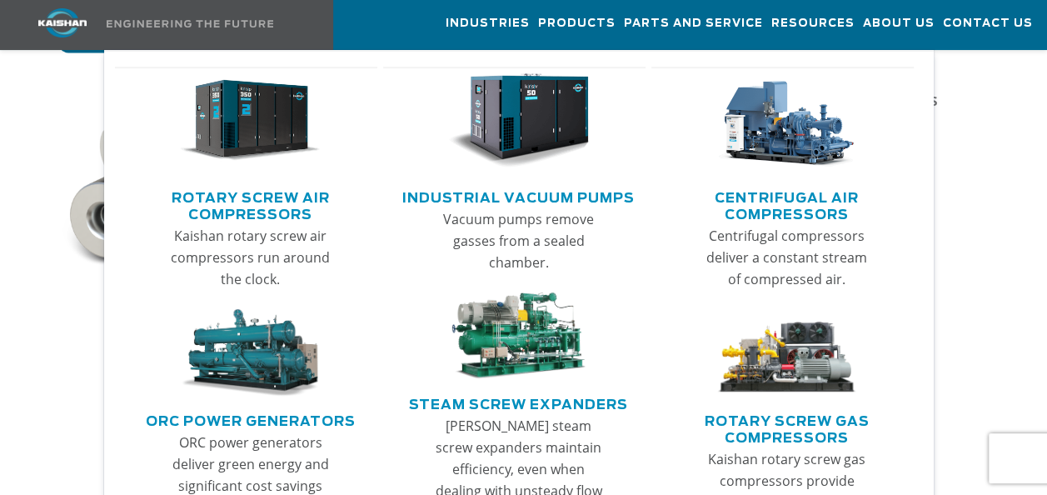
click at [271, 207] on link "Rotary Screw Air Compressors" at bounding box center [250, 204] width 255 height 42
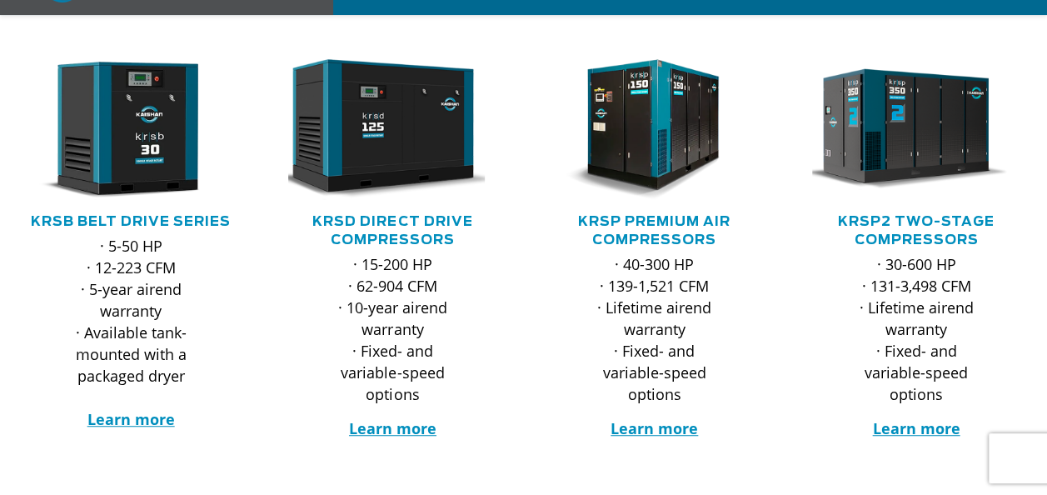
scroll to position [333, 0]
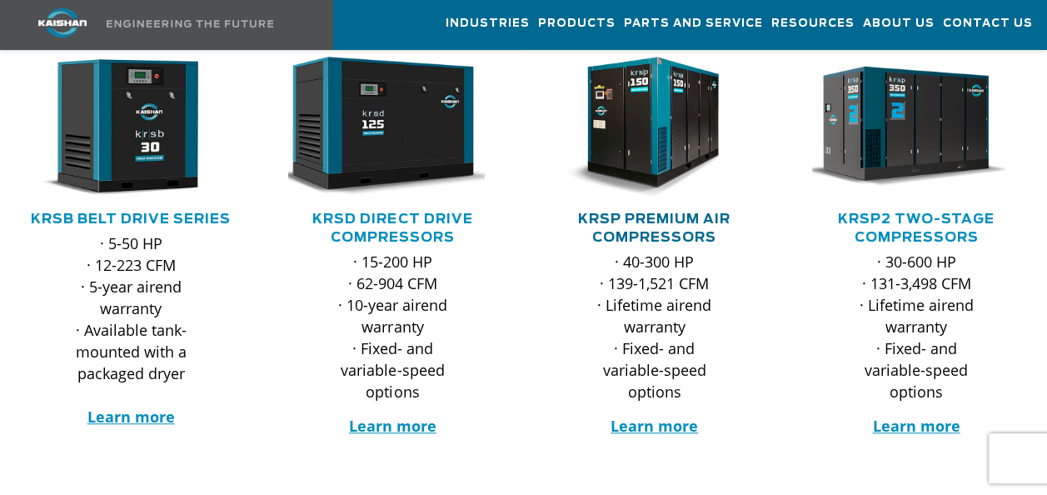
click at [670, 212] on link "KRSP Premium Air Compressors" at bounding box center [654, 228] width 152 height 32
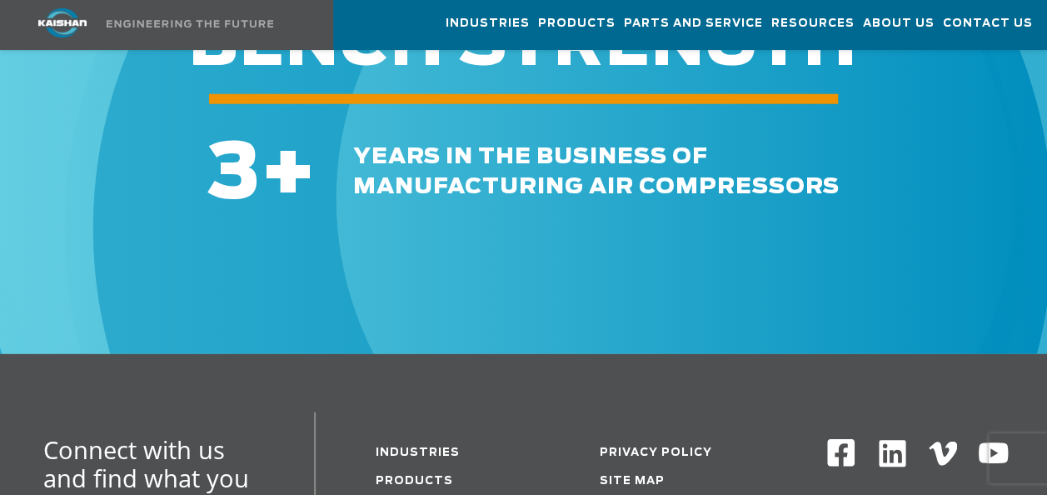
scroll to position [5213, 0]
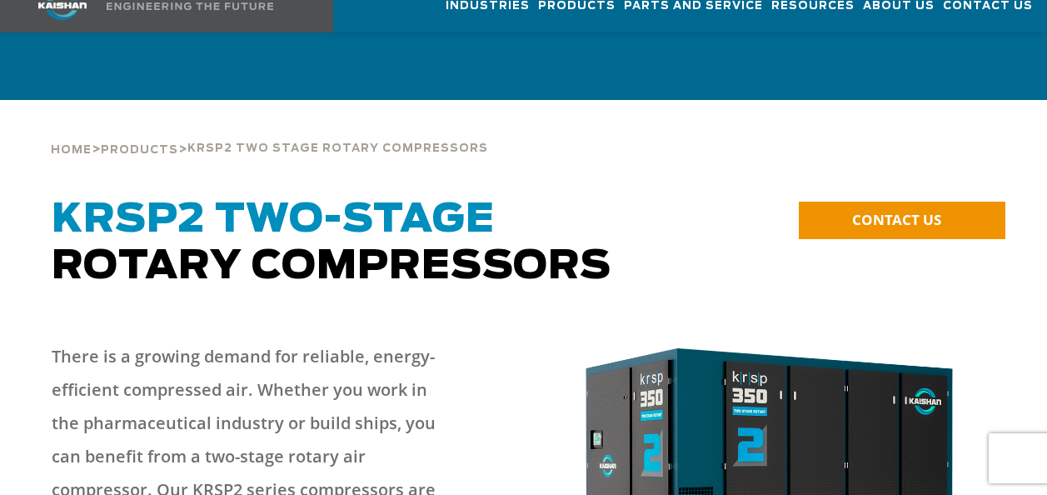
scroll to position [5080, 0]
